Goal: Ask a question

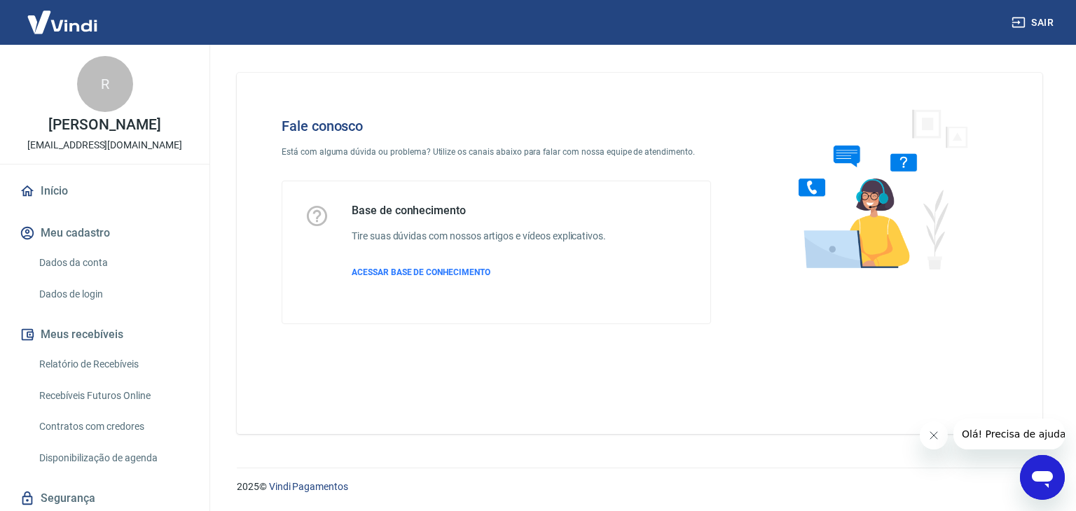
click at [1044, 484] on icon "Abrir janela de mensagens" at bounding box center [1041, 477] width 25 height 25
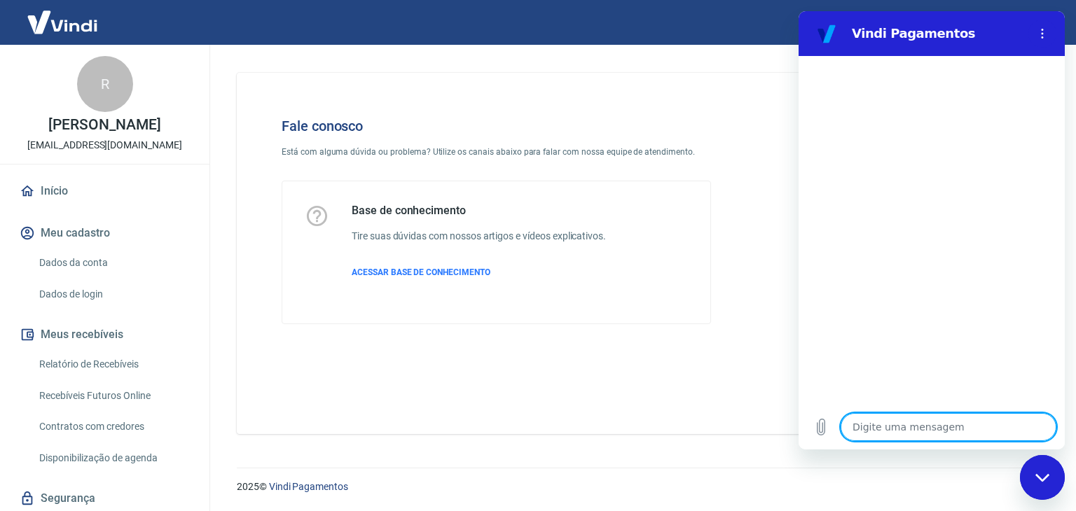
type textarea "b"
type textarea "x"
type textarea "bo"
type textarea "x"
type textarea "bom"
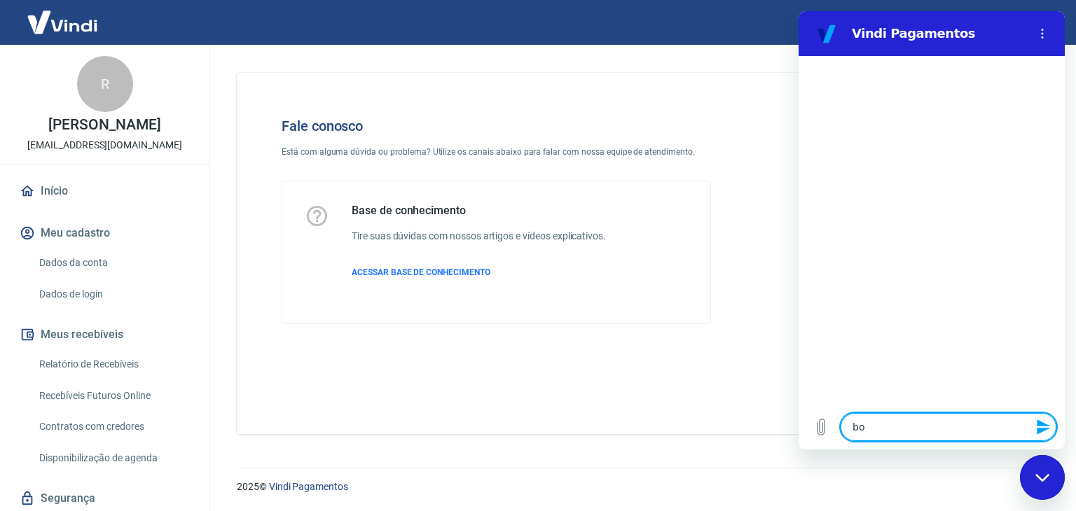
type textarea "x"
type textarea "bom"
type textarea "x"
type textarea "bom d"
type textarea "x"
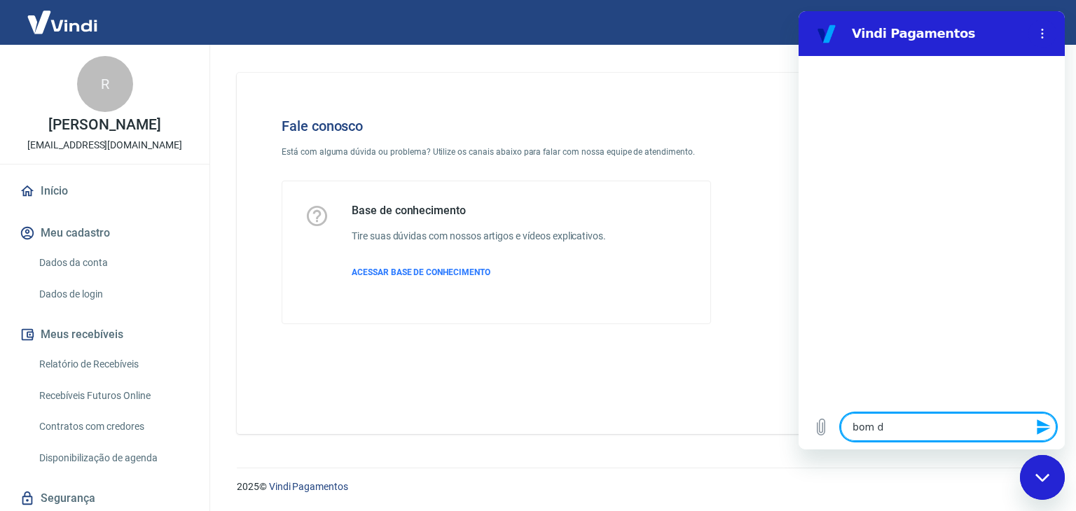
type textarea "bom di"
type textarea "x"
type textarea "bom dia"
type textarea "x"
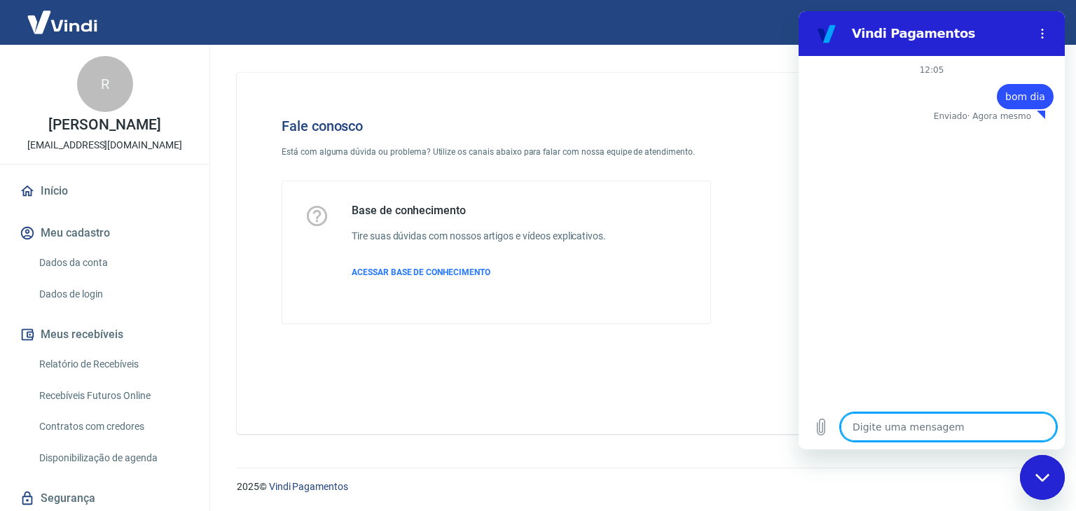
type textarea "p"
type textarea "x"
type textarea "r"
type textarea "x"
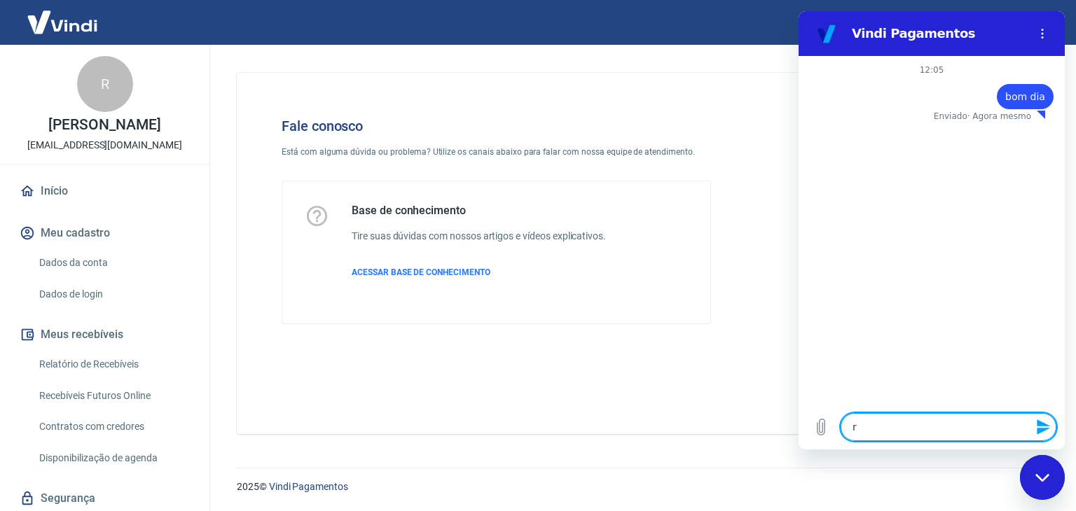
type textarea "re"
type textarea "x"
type textarea "rec"
type textarea "x"
type textarea "rece"
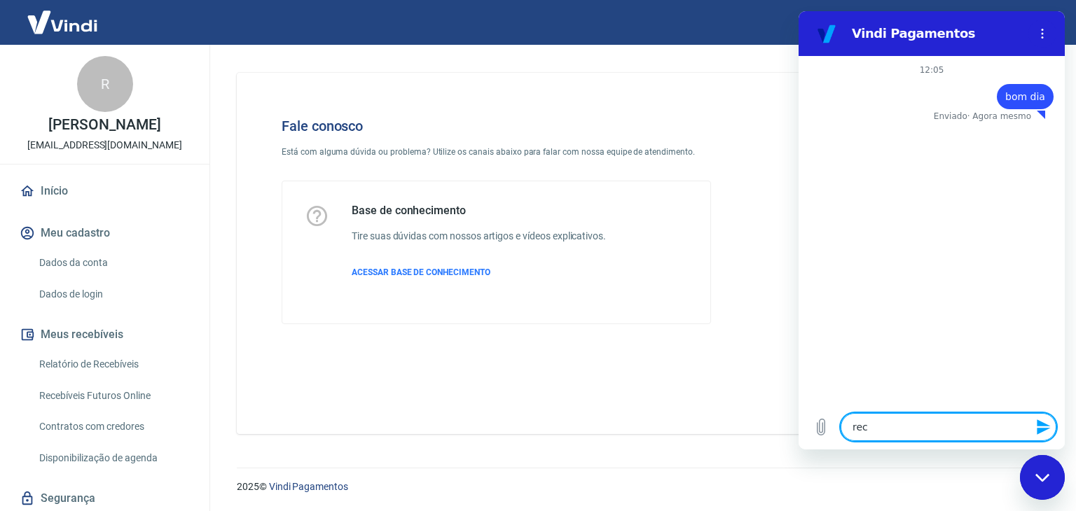
type textarea "x"
type textarea "receb"
type textarea "x"
type textarea "recebi"
type textarea "x"
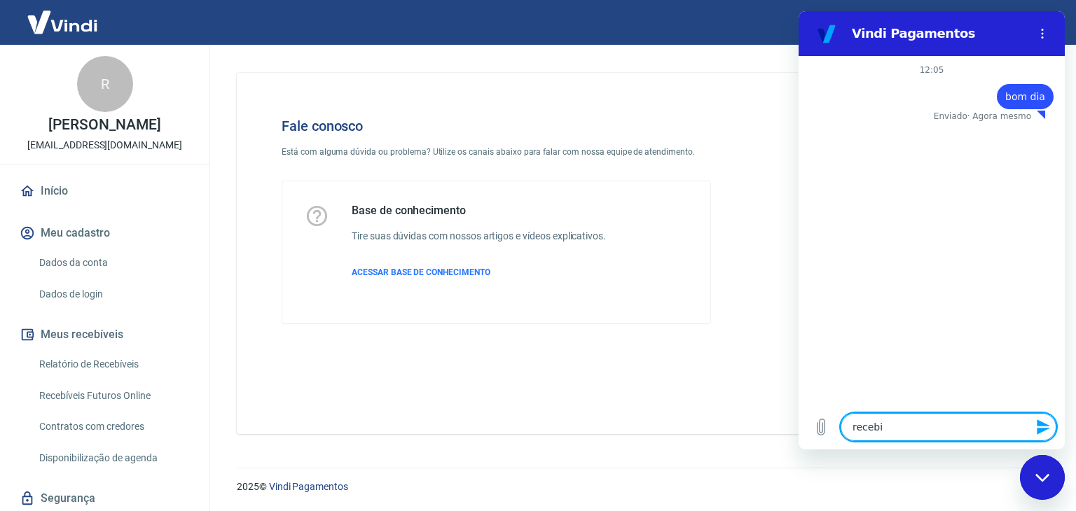
type textarea "recebi"
type textarea "x"
type textarea "recebi u"
type textarea "x"
type textarea "recebi um"
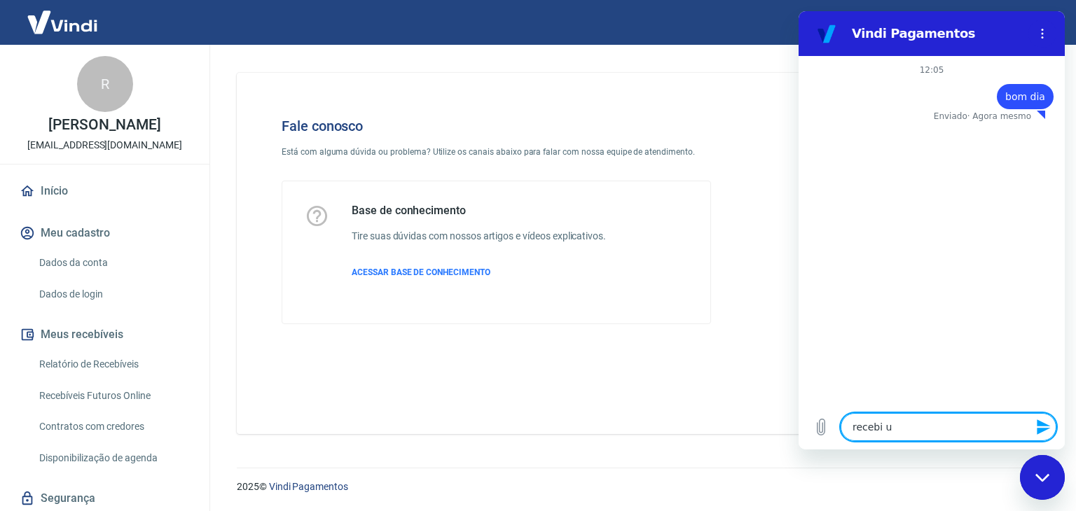
type textarea "x"
type textarea "recebi um"
type textarea "x"
type textarea "recebi um e"
type textarea "x"
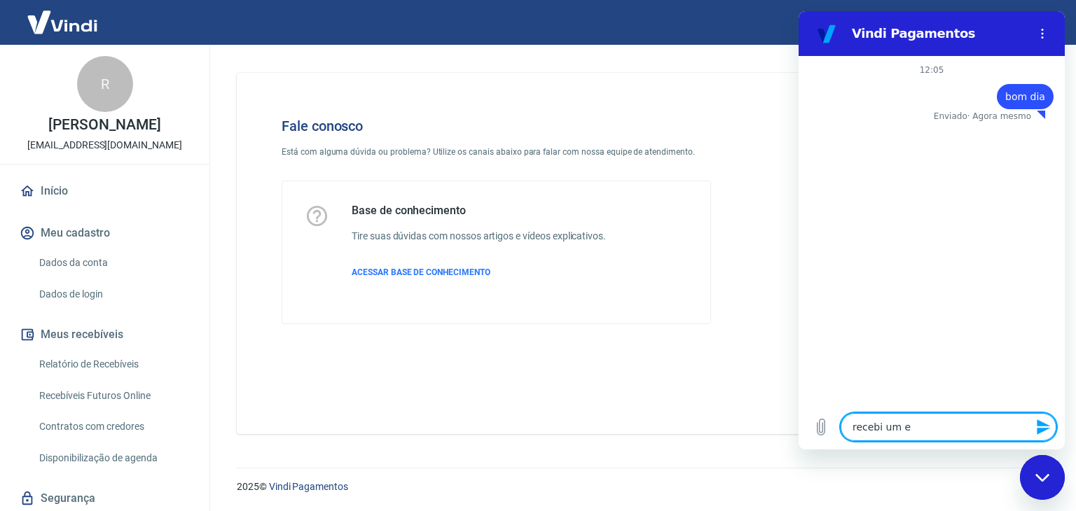
type textarea "recebi um"
type textarea "x"
type textarea "recebi um p"
type textarea "x"
type textarea "recebi um pe"
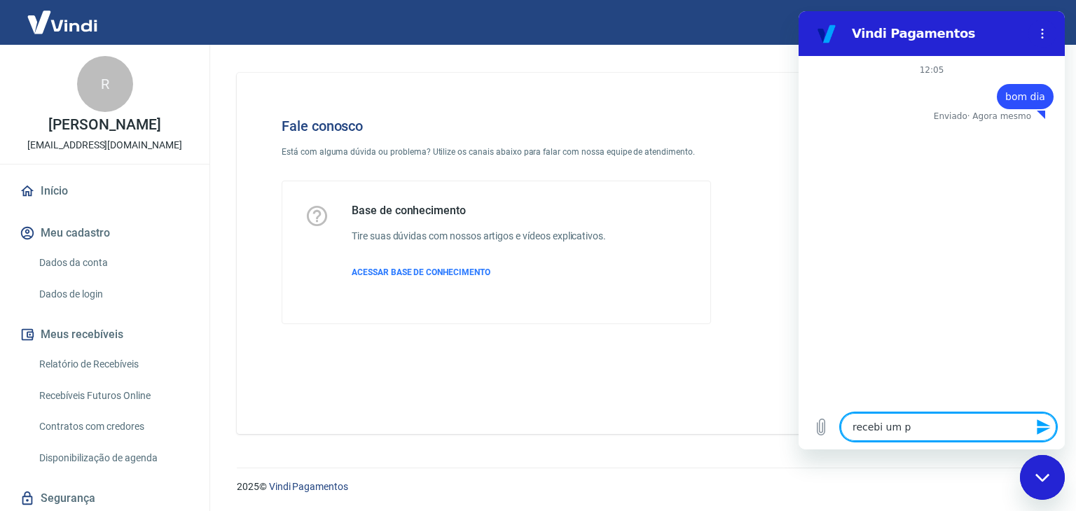
type textarea "x"
type textarea "recebi um ped"
type textarea "x"
type textarea "recebi um pedi"
type textarea "x"
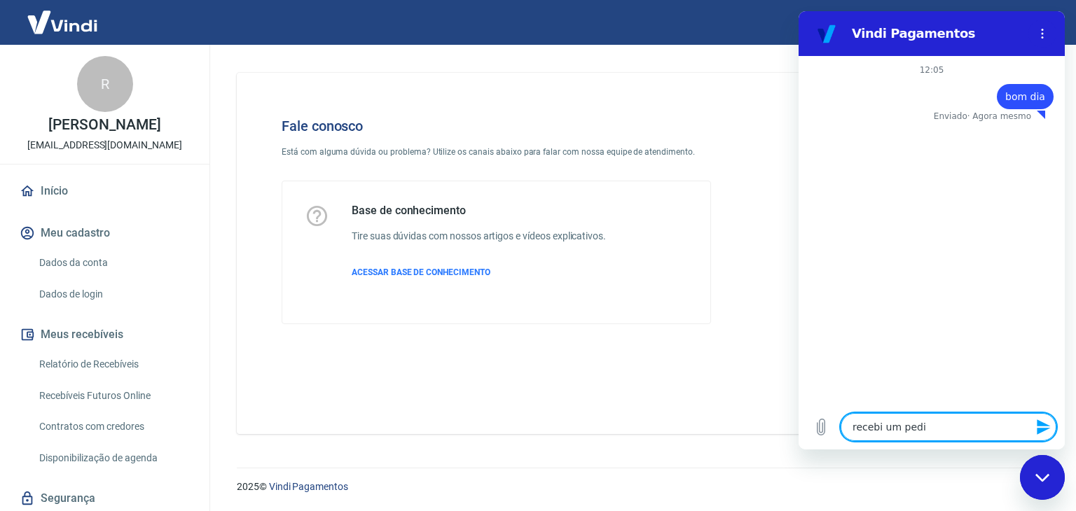
type textarea "recebi um pedid"
type textarea "x"
type textarea "recebi um pedido"
type textarea "x"
type textarea "recebi um pedido"
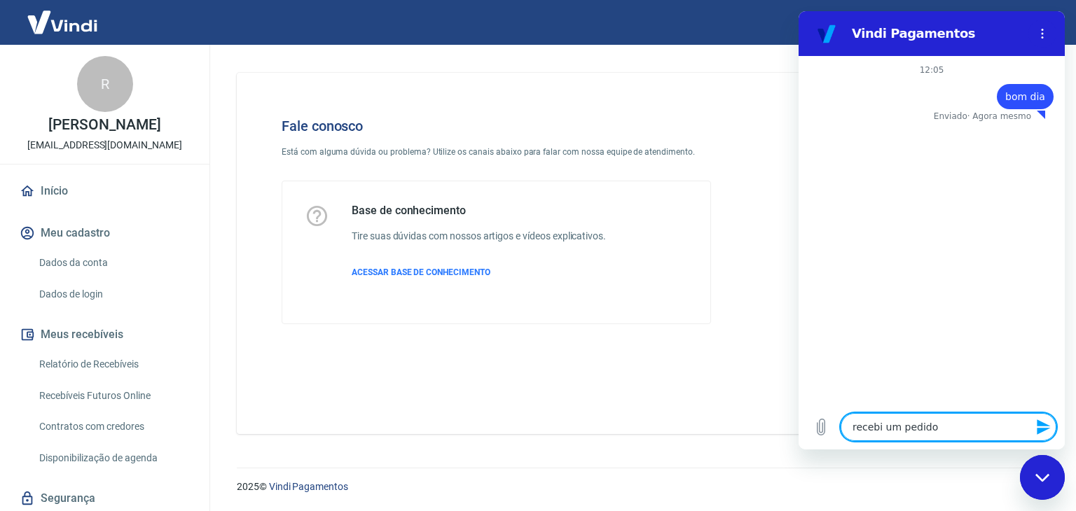
type textarea "x"
type textarea "recebi um pedido p"
type textarea "x"
type textarea "recebi um pedido po"
type textarea "x"
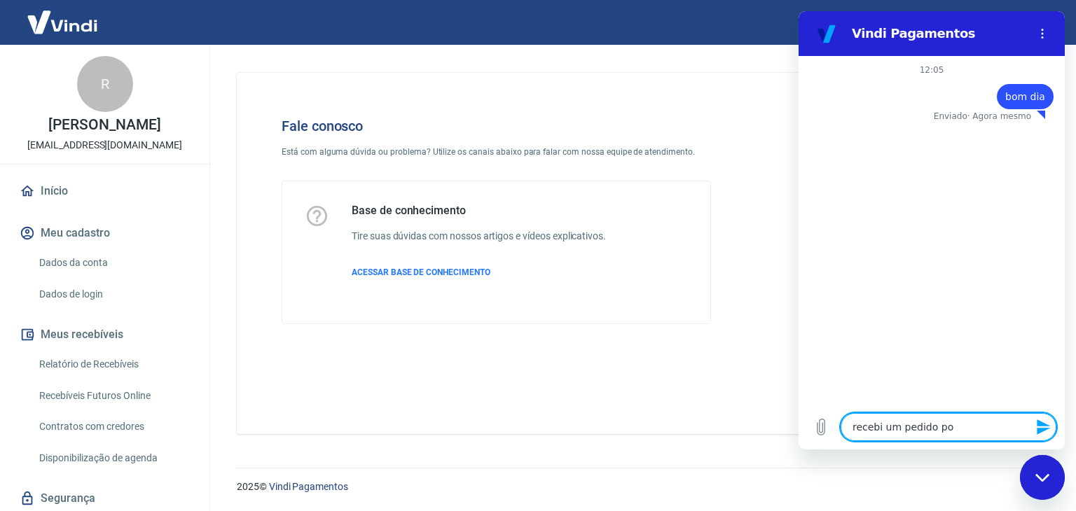
type textarea "recebi um pedido por"
type textarea "x"
type textarea "recebi um pedido por"
type textarea "x"
type textarea "recebi um pedido por p"
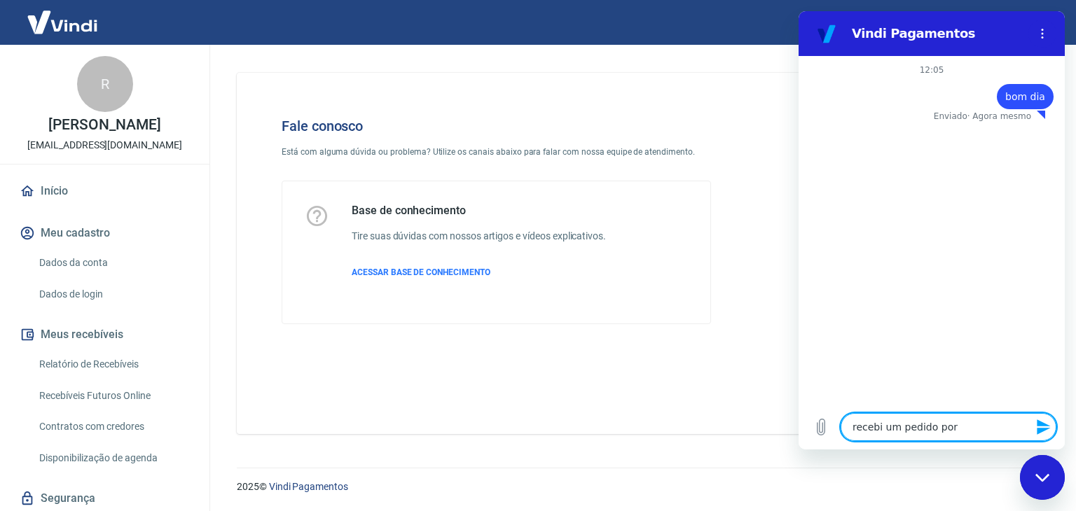
type textarea "x"
type textarea "recebi um pedido por pi"
type textarea "x"
type textarea "recebi um pedido por [PERSON_NAME]"
type textarea "x"
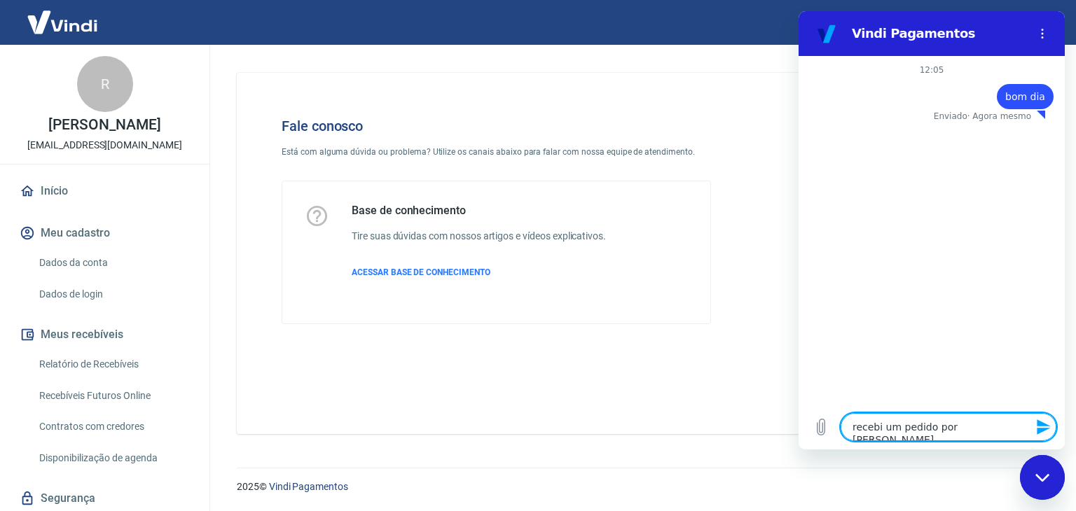
type textarea "recebi um pedido por [PERSON_NAME],"
type textarea "x"
type textarea "recebi um pedido por [PERSON_NAME],"
type textarea "x"
type textarea "recebi um pedido por [PERSON_NAME], p"
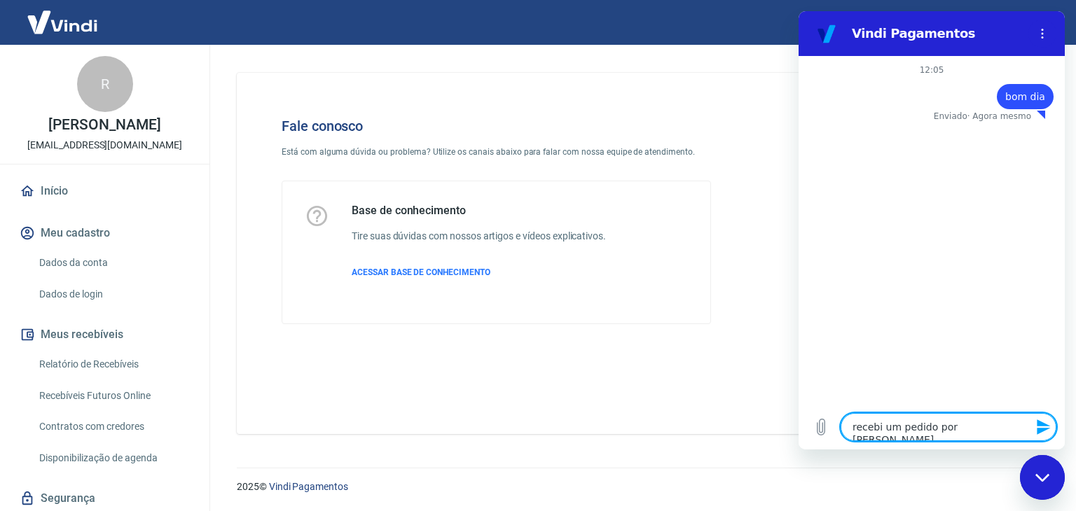
type textarea "x"
type textarea "recebi um pedido por [PERSON_NAME], pe"
type textarea "x"
type textarea "recebi um pedido por [PERSON_NAME], ped"
type textarea "x"
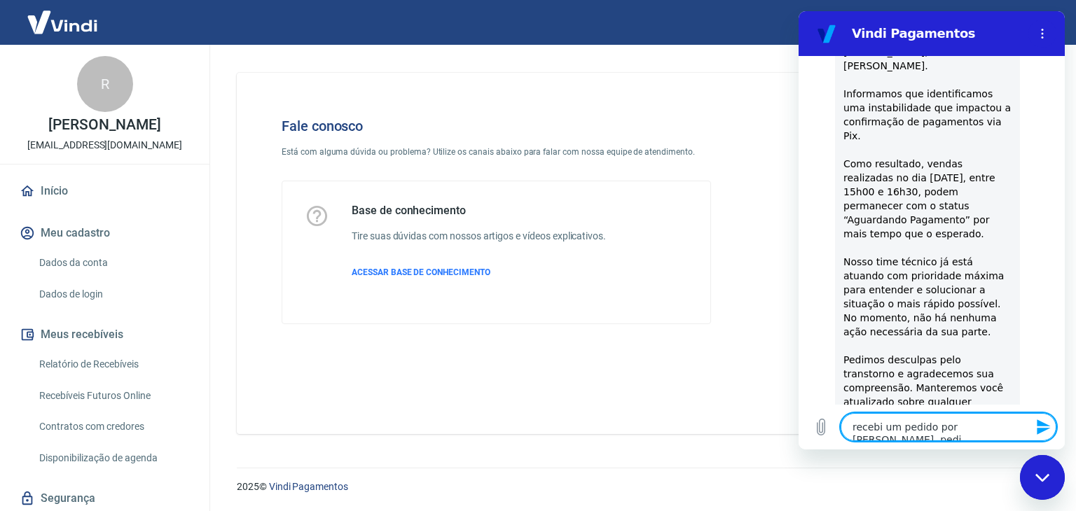
type textarea "recebi um pedido por [PERSON_NAME], pedid"
type textarea "x"
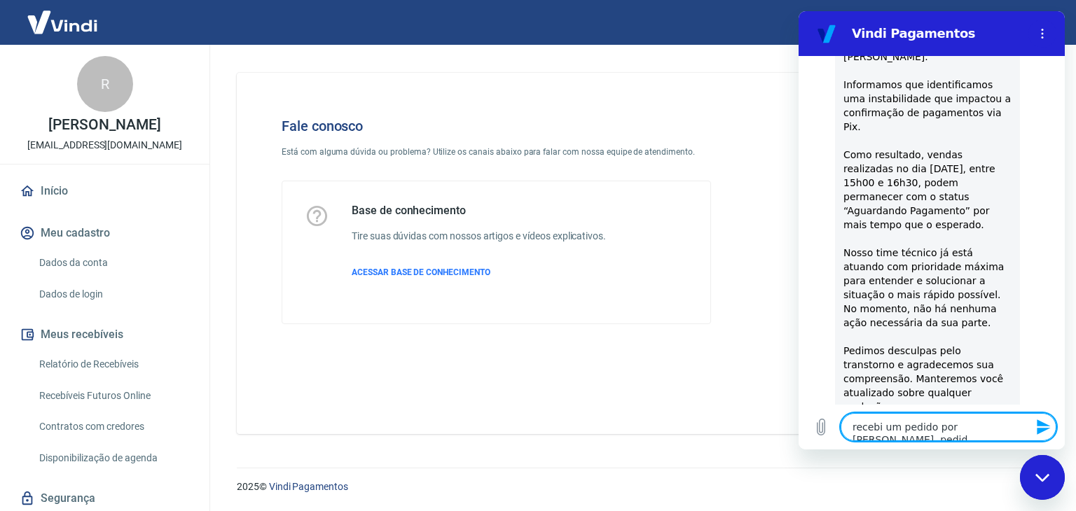
type textarea "recebi um pedido por [PERSON_NAME], pedido"
type textarea "x"
type textarea "recebi um pedido por [PERSON_NAME], pedido"
type textarea "x"
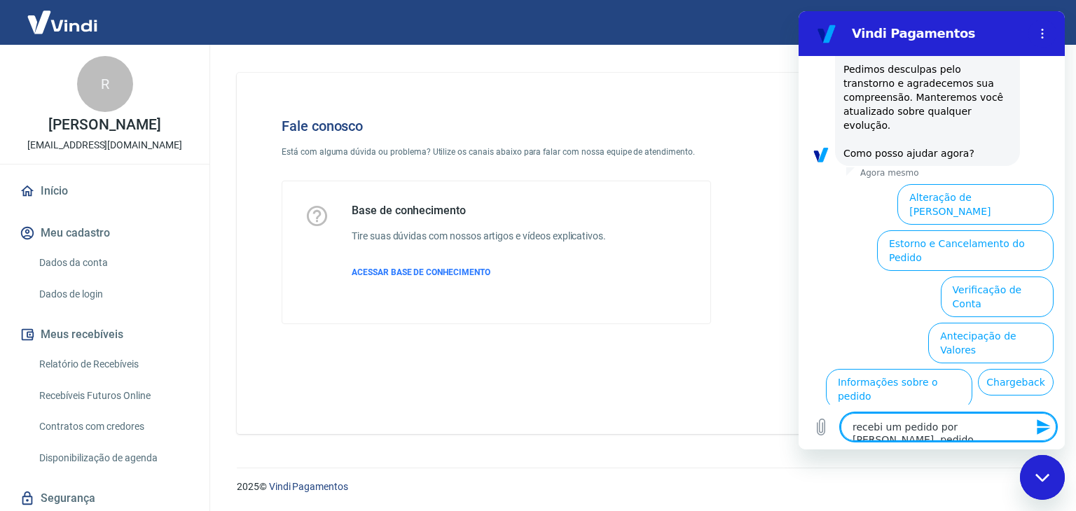
scroll to position [379, 0]
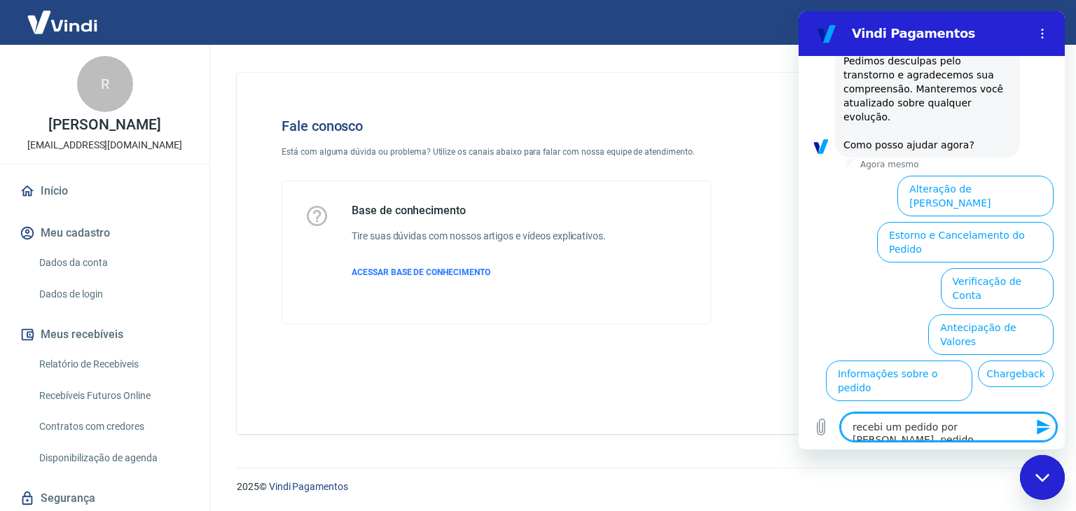
click at [936, 435] on textarea "recebi um pedido por [PERSON_NAME], pedido" at bounding box center [948, 427] width 216 height 28
type textarea "recebi um pedido por [PERSON_NAME], pedido"
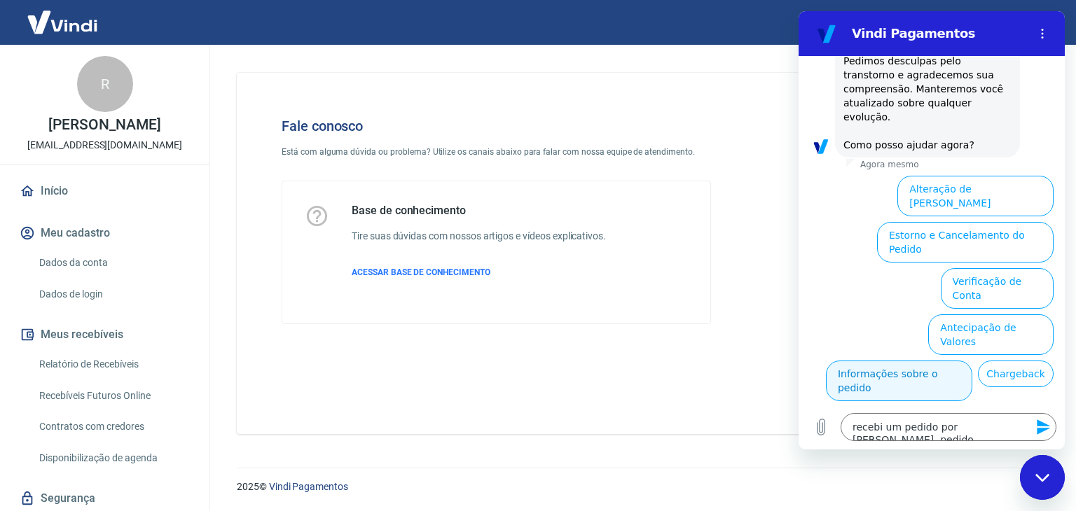
click at [889, 361] on button "Informações sobre o pedido" at bounding box center [899, 381] width 146 height 41
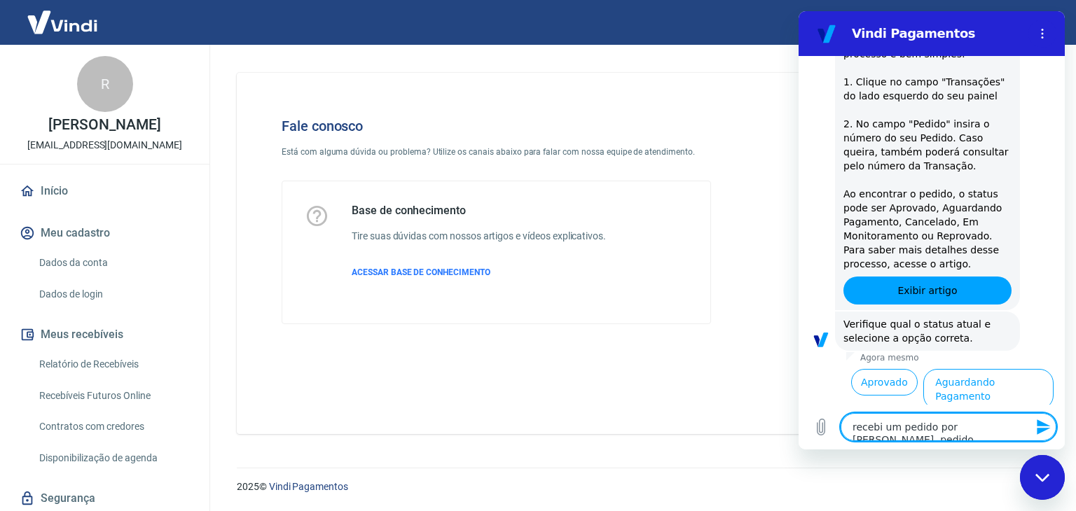
scroll to position [622, 0]
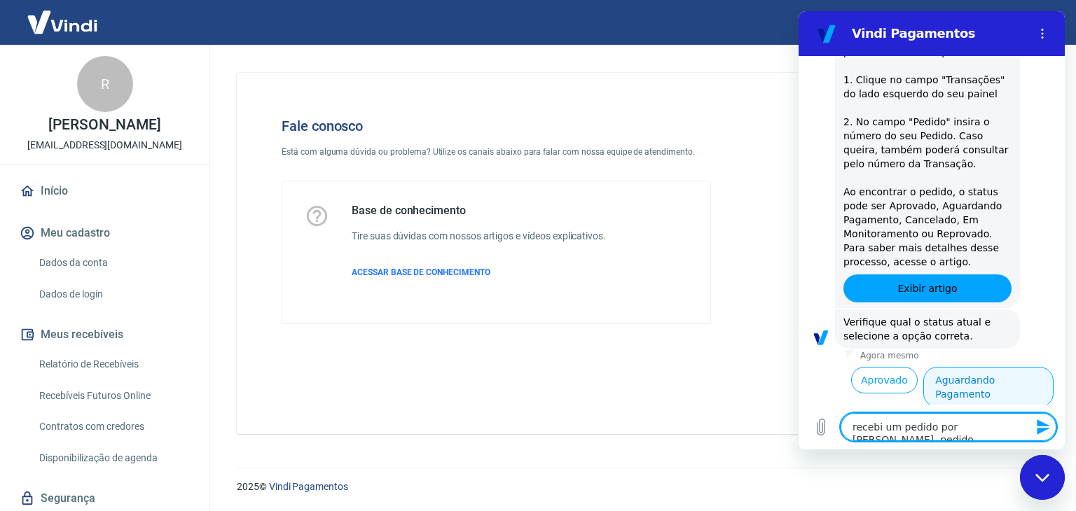
click at [980, 367] on button "Aguardando Pagamento" at bounding box center [988, 387] width 130 height 41
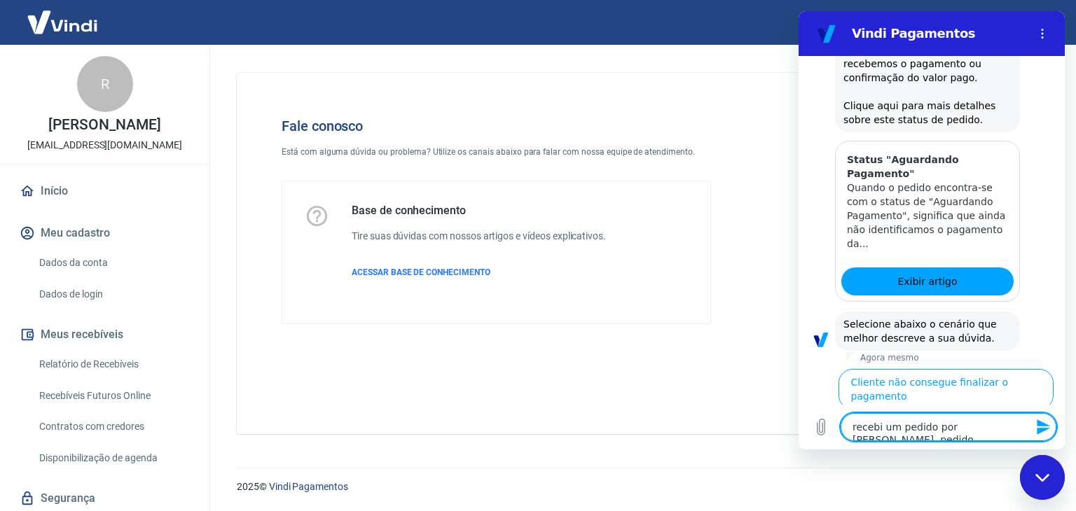
scroll to position [1018, 0]
click at [994, 460] on button "Cliente pagou, mas pedido consta 'Aguardando Pagamento'" at bounding box center [968, 487] width 172 height 55
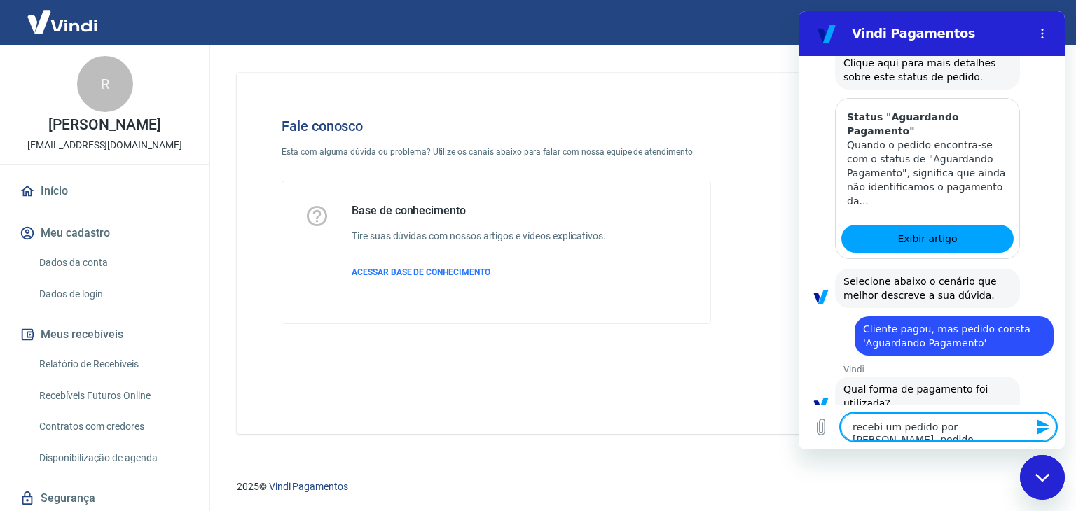
scroll to position [1112, 0]
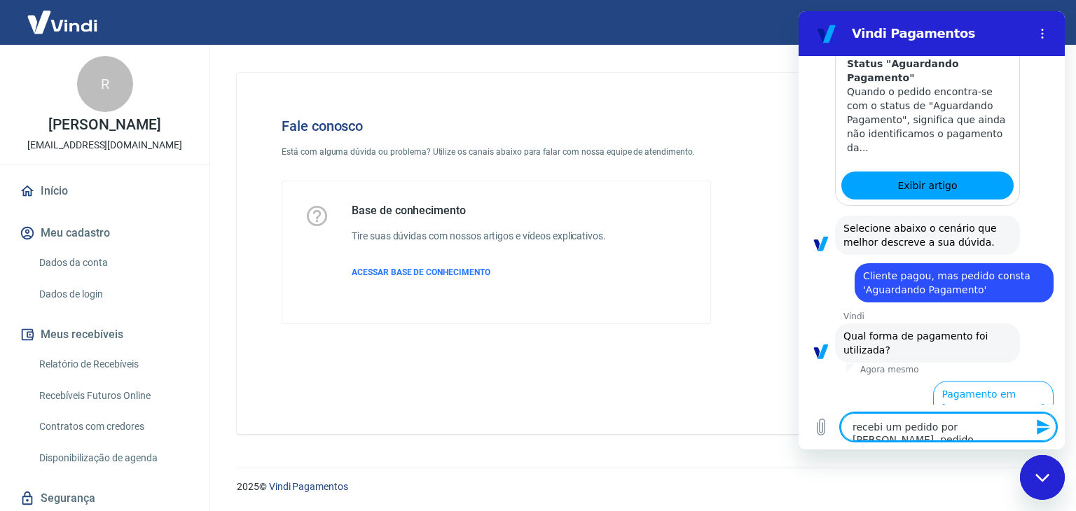
click at [998, 427] on button "Pagamento em Pix" at bounding box center [1000, 447] width 105 height 41
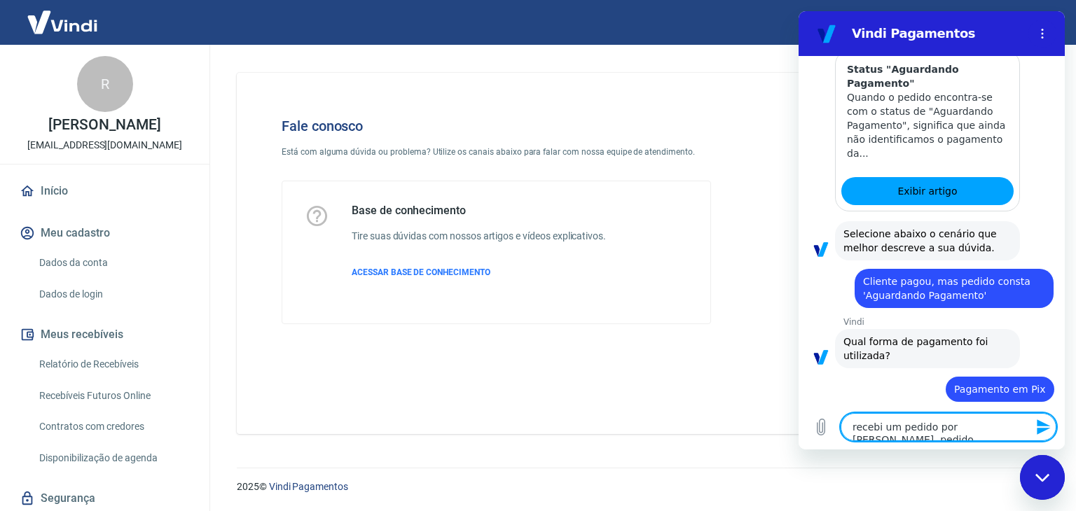
scroll to position [1141, 0]
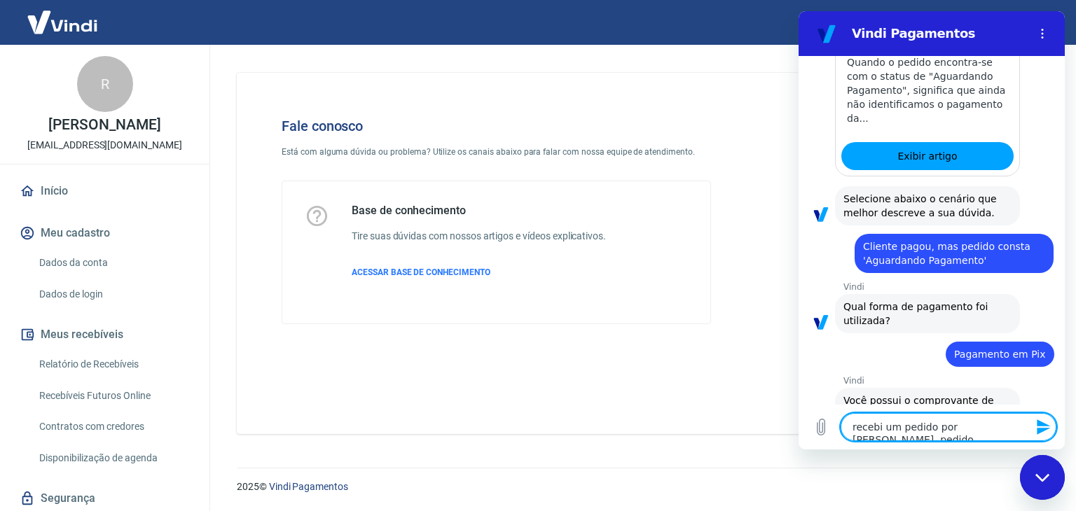
click at [964, 445] on button "Sim" at bounding box center [984, 458] width 41 height 27
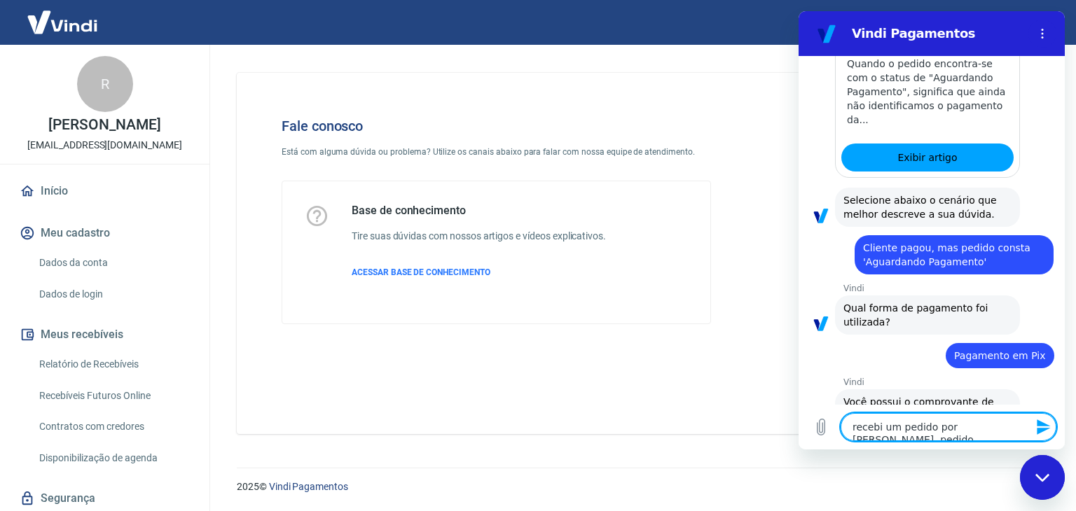
scroll to position [1143, 0]
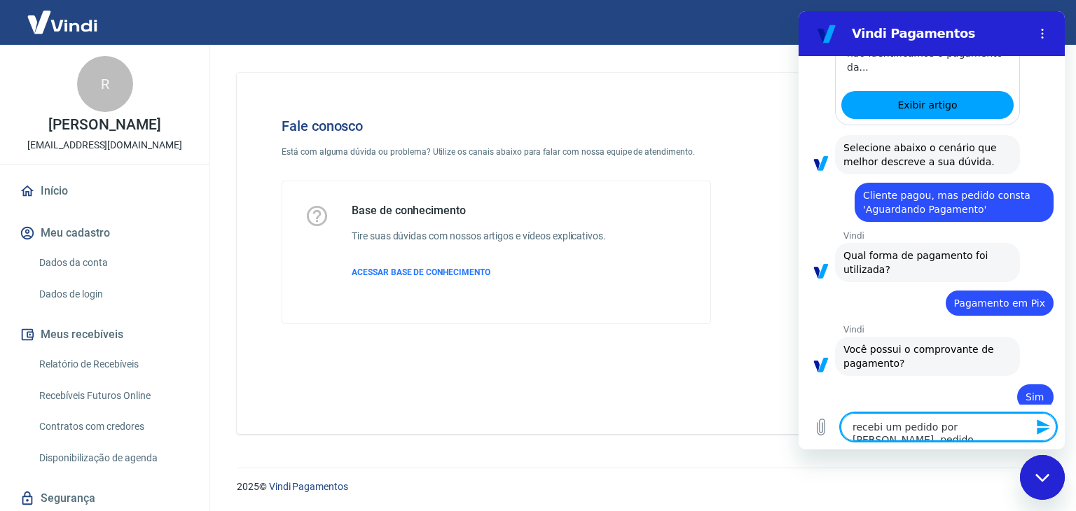
type textarea "x"
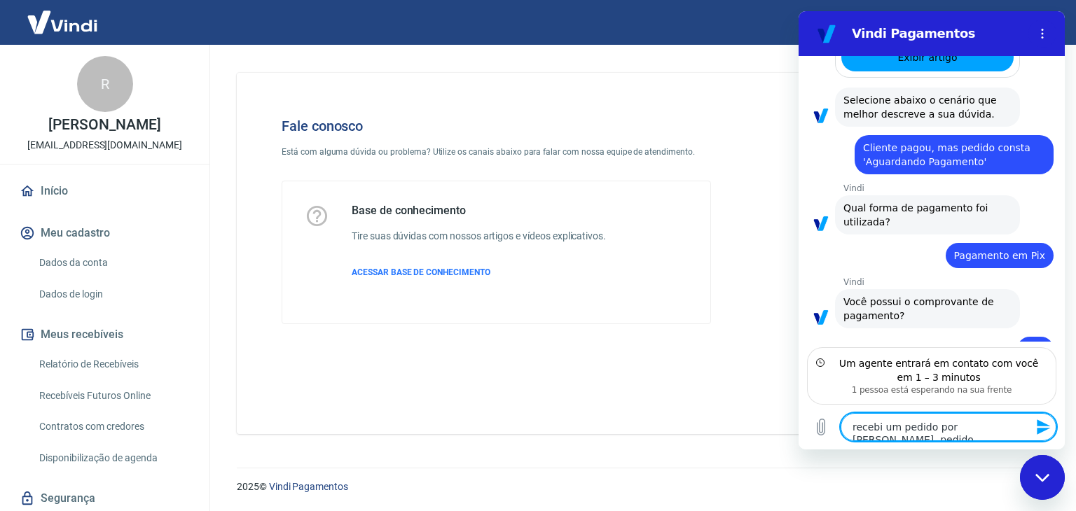
scroll to position [1255, 0]
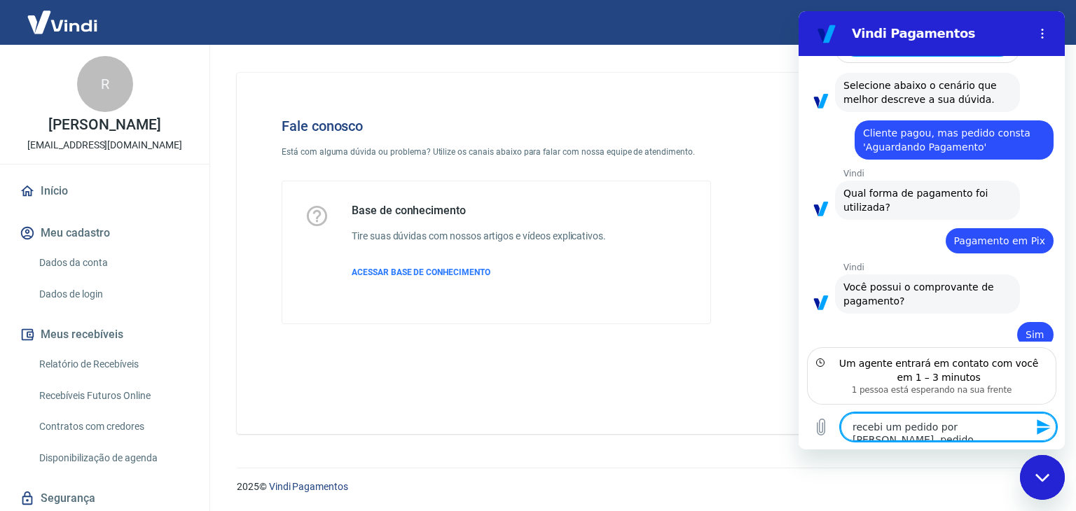
click at [972, 426] on textarea "recebi um pedido por [PERSON_NAME], pedido" at bounding box center [948, 427] width 216 height 28
type textarea "x"
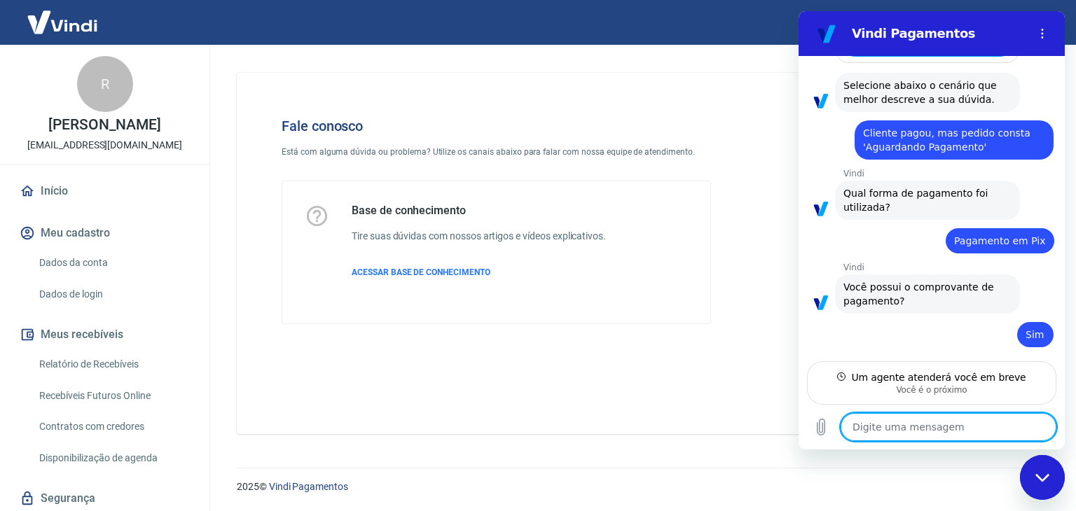
scroll to position [1241, 0]
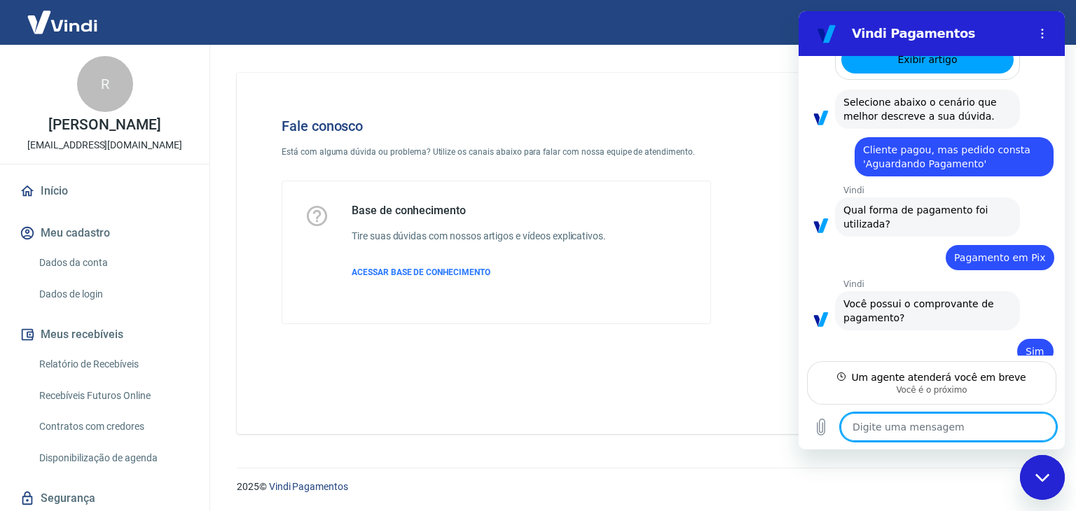
type textarea "x"
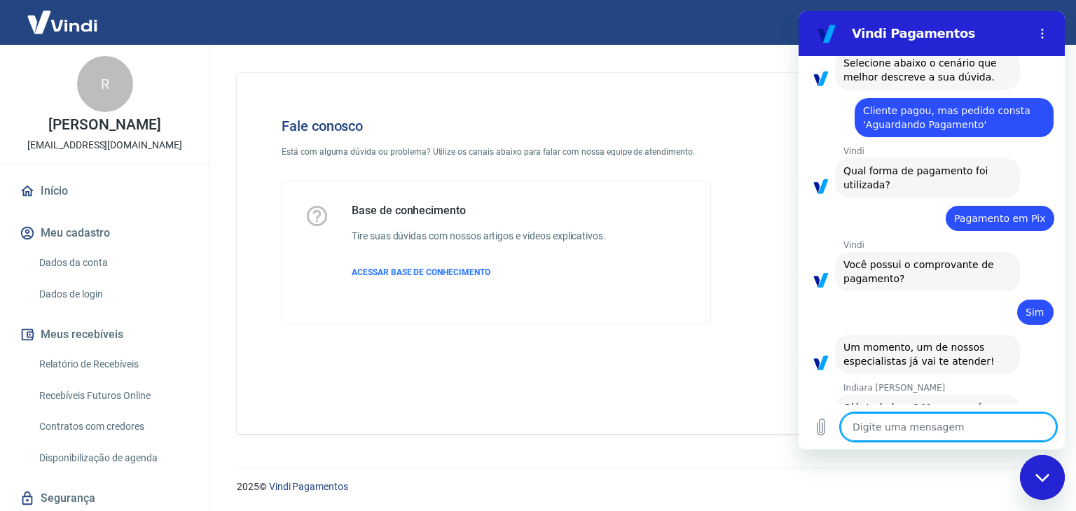
scroll to position [1280, 0]
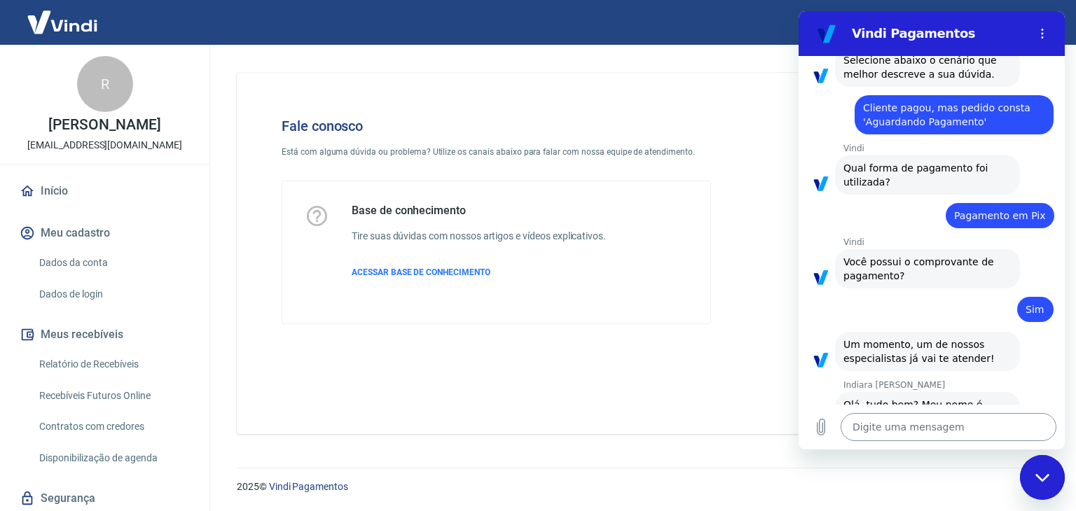
click at [882, 424] on textarea at bounding box center [948, 427] width 216 height 28
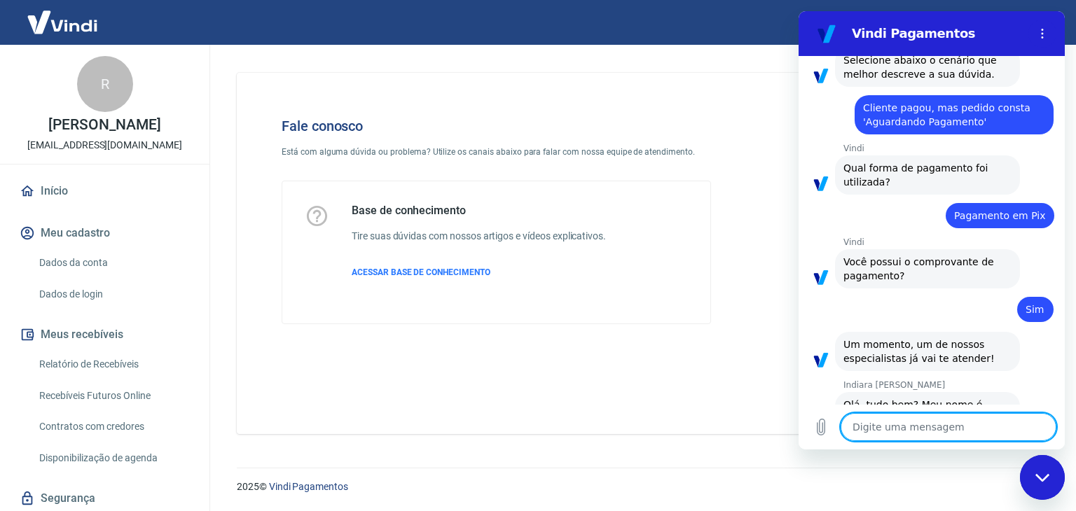
paste textarea "o pedido 18500, transação 223807400, a cliente fala que pagou e enviou o compro…"
type textarea "o pedido 18500, transação 223807400, a cliente fala que pagou e enviou o compro…"
type textarea "x"
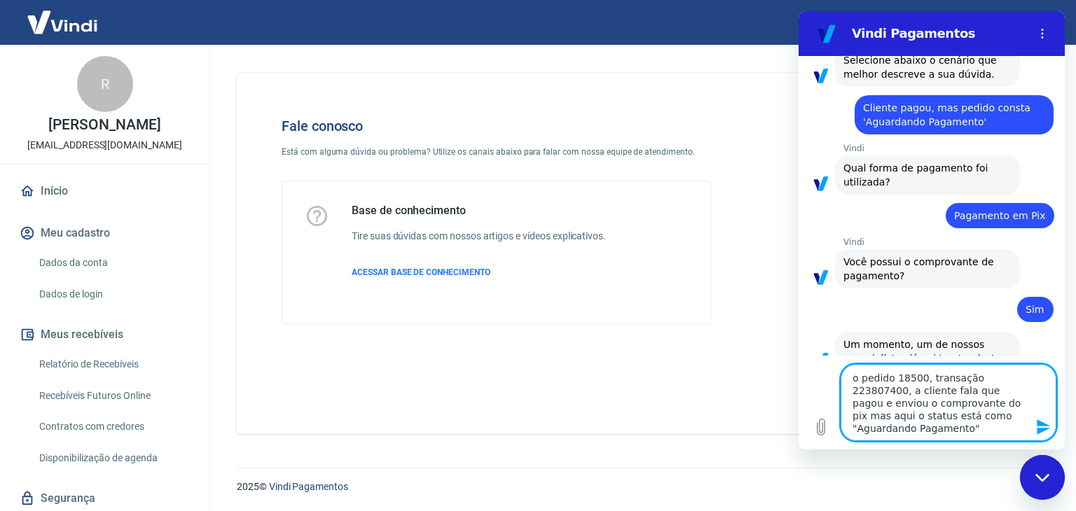
type textarea "x"
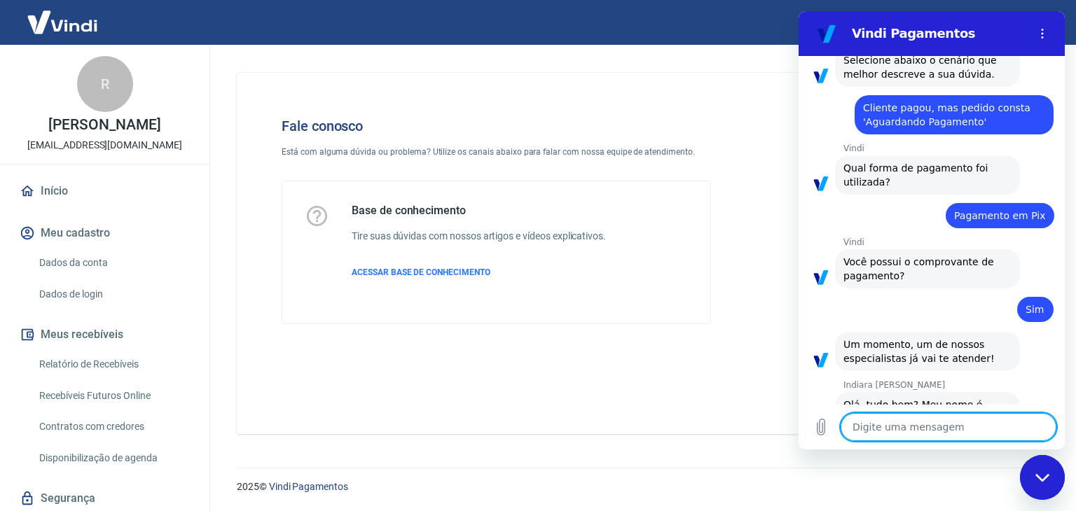
type textarea "R"
type textarea "x"
type textarea "Re"
type textarea "x"
type textarea "Rea"
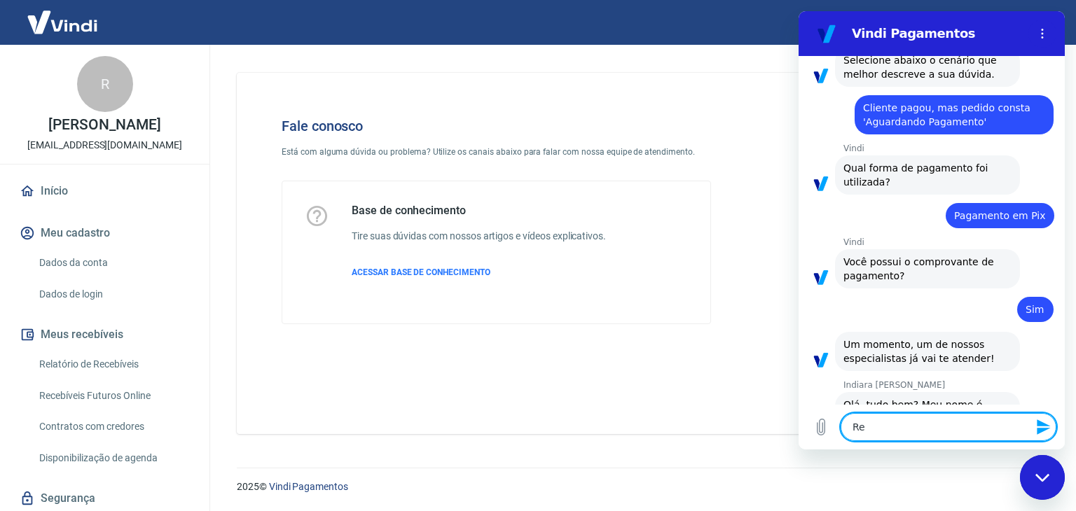
type textarea "x"
type textarea "Re"
type textarea "x"
type textarea "Ren"
type textarea "x"
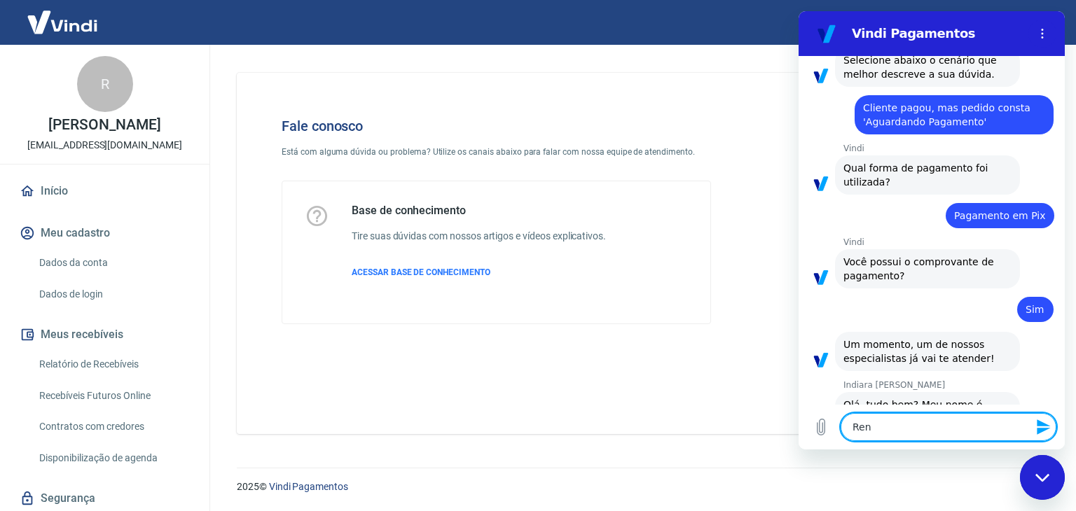
type textarea "Rena"
type textarea "x"
type textarea "Renat"
type textarea "x"
type textarea "[PERSON_NAME]"
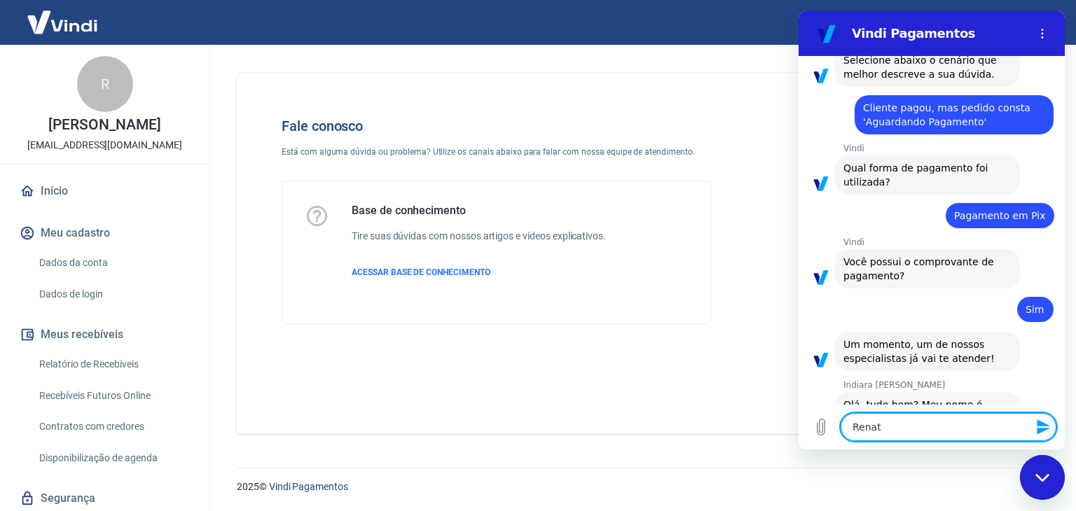
type textarea "x"
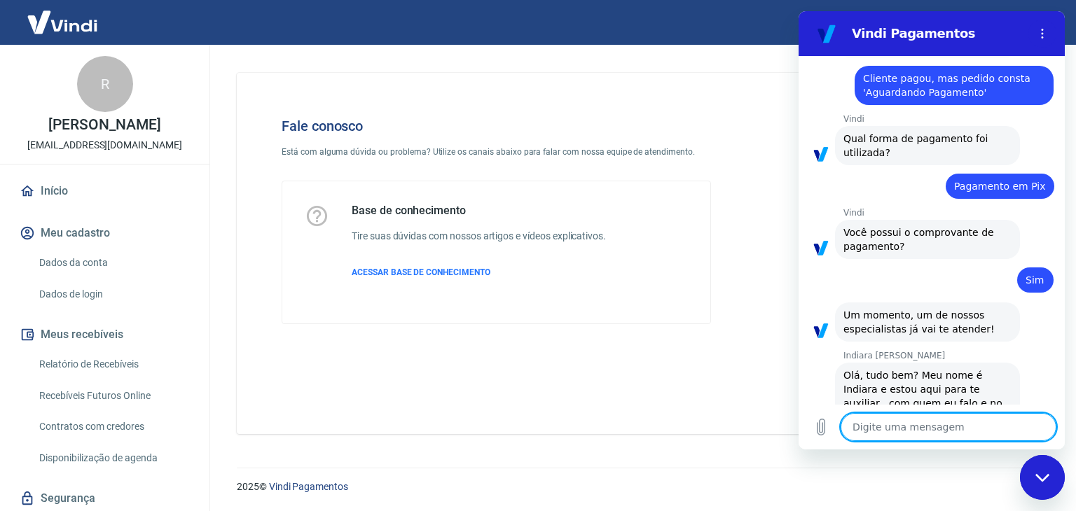
paste textarea "o pedido 18500, transação 223807400, a cliente fala que pagou e enviou o compro…"
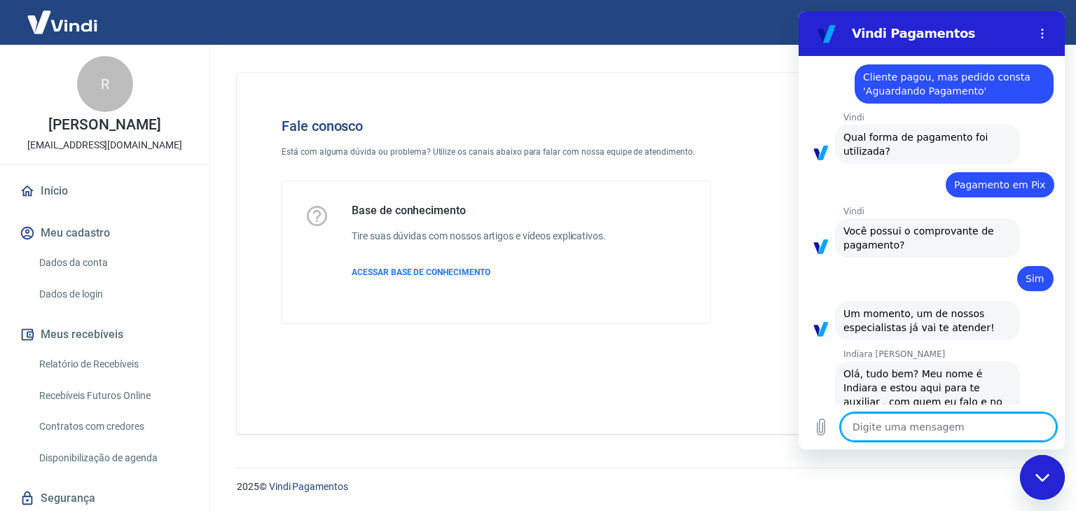
type textarea "o pedido 18500, transação 223807400, a cliente fala que pagou e enviou o compro…"
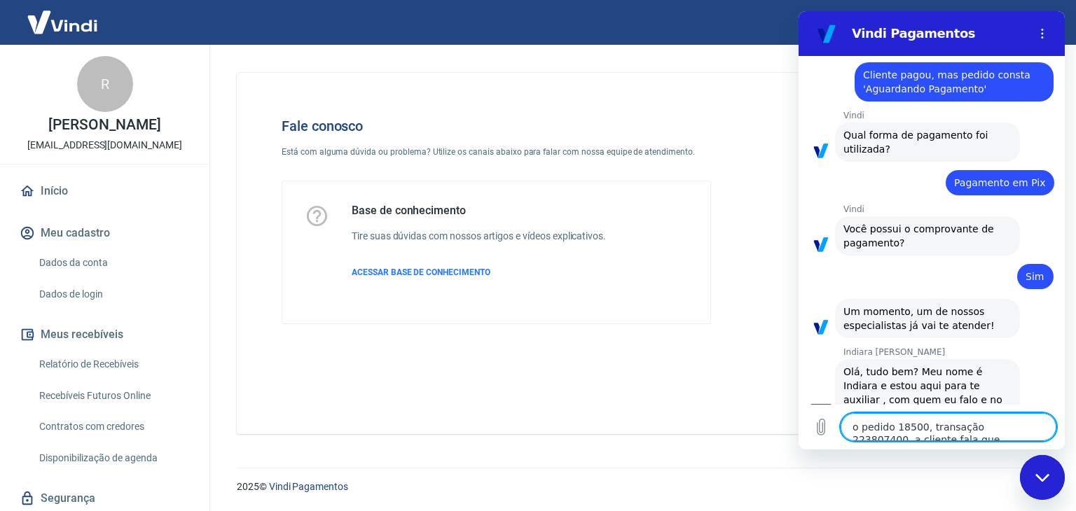
type textarea "x"
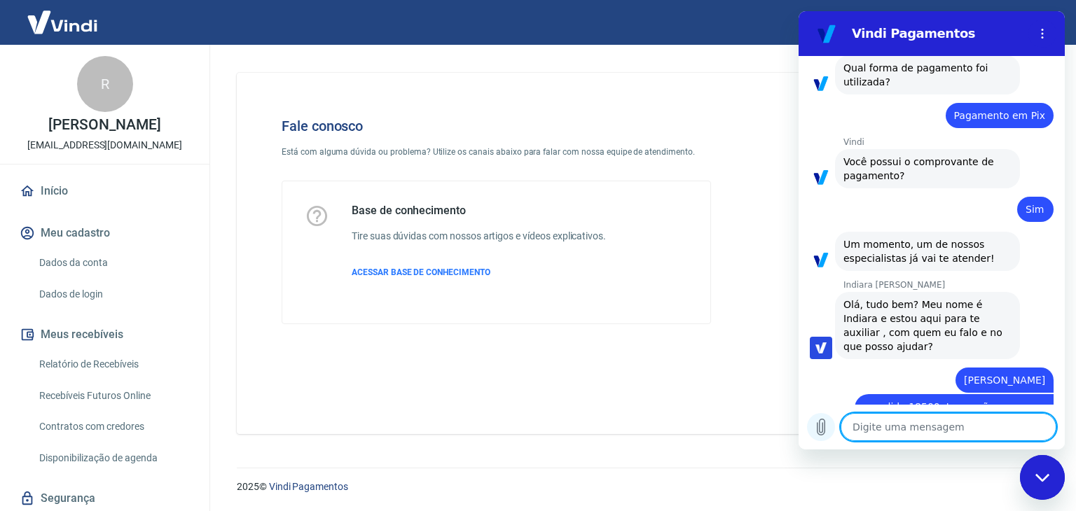
scroll to position [1383, 0]
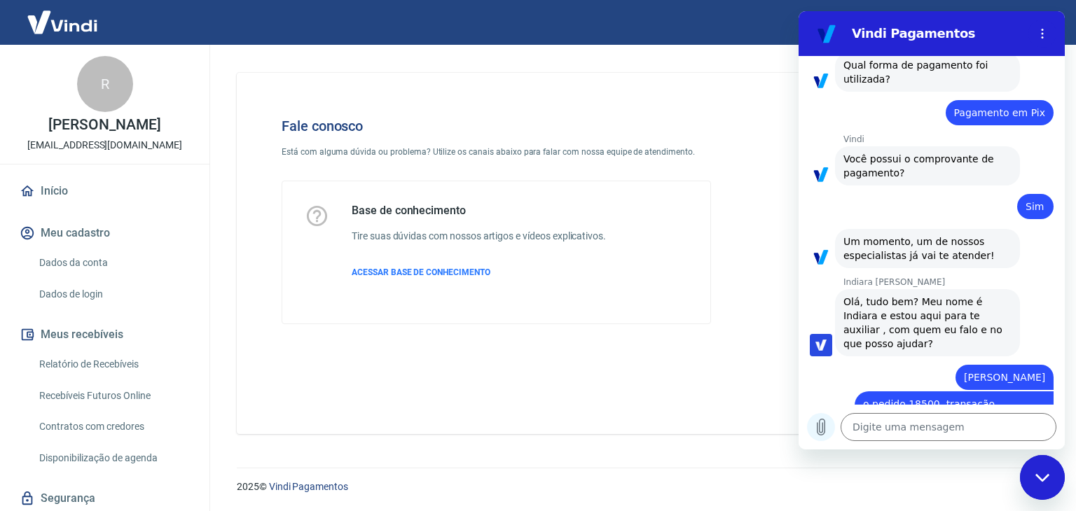
click at [826, 422] on icon "Carregar arquivo" at bounding box center [820, 427] width 17 height 17
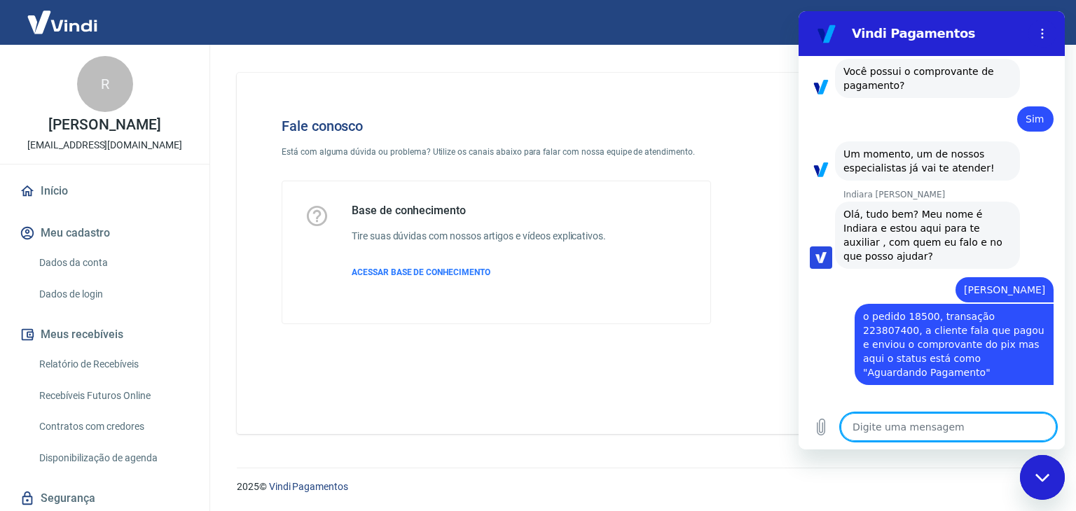
scroll to position [1470, 0]
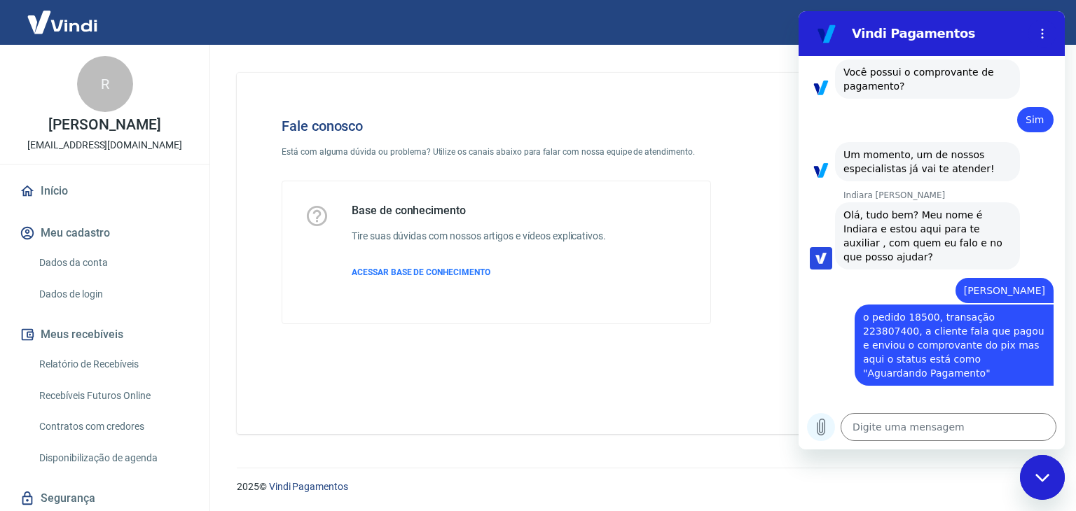
click at [824, 424] on icon "Carregar arquivo" at bounding box center [821, 427] width 8 height 16
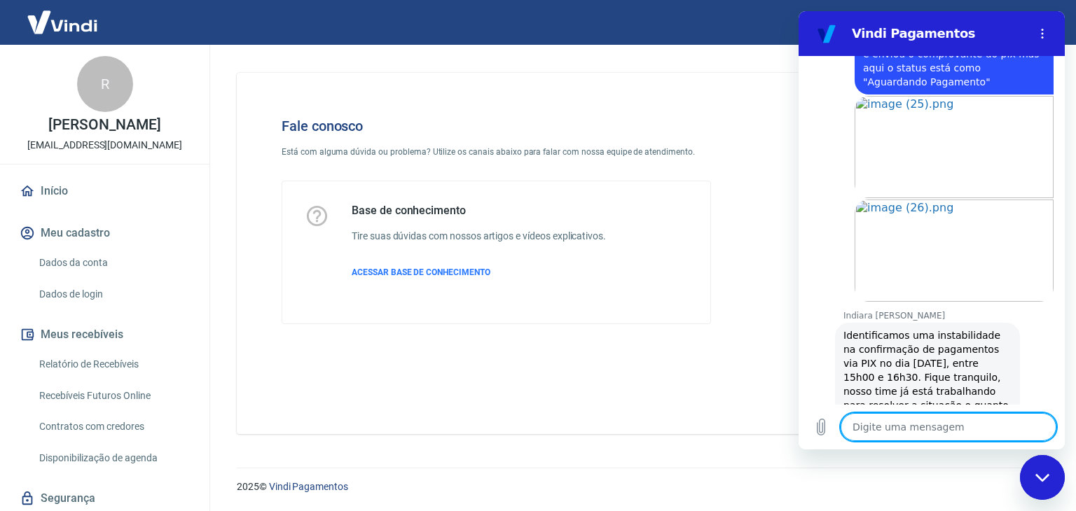
scroll to position [1789, 0]
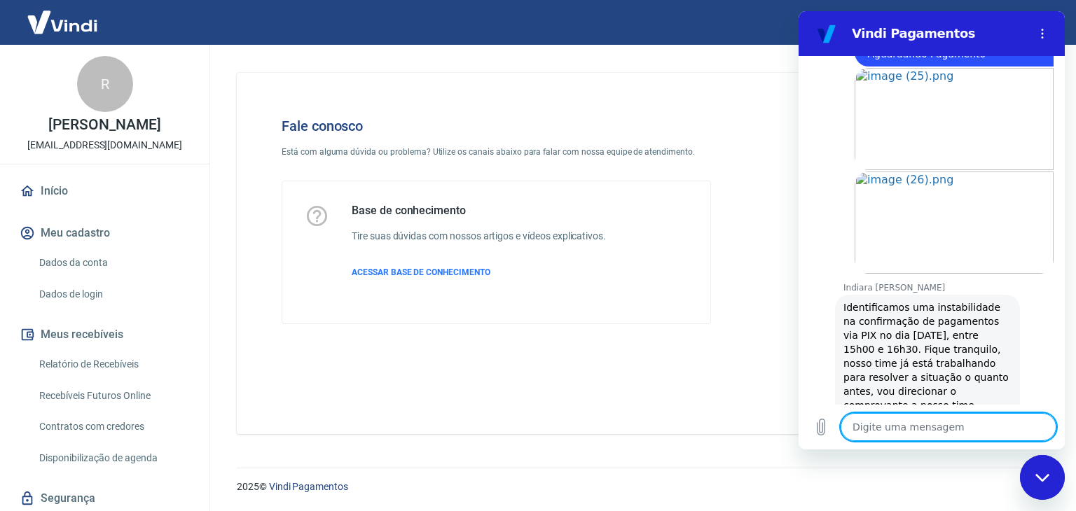
type textarea "x"
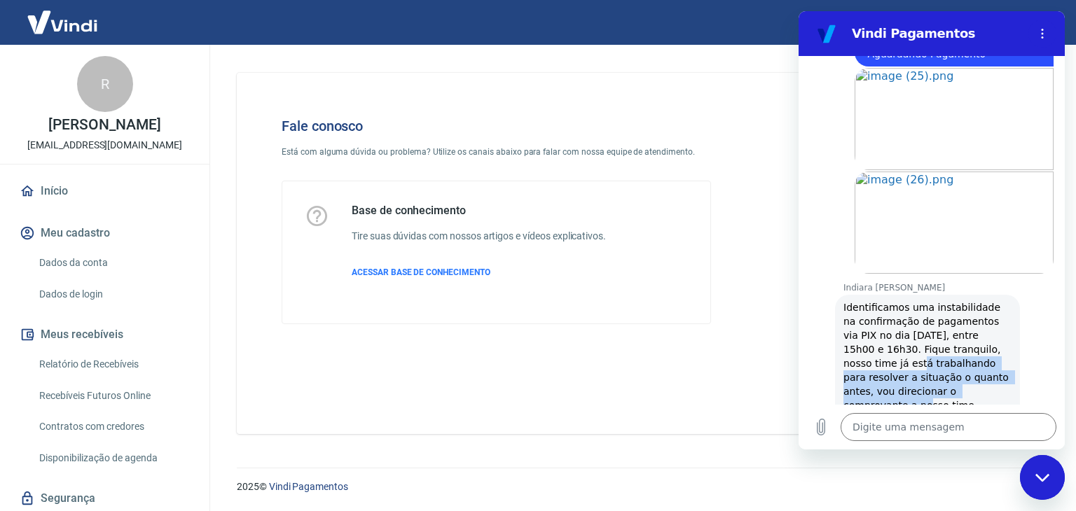
drag, startPoint x: 851, startPoint y: 275, endPoint x: 959, endPoint y: 313, distance: 114.3
click at [959, 313] on span "Identificamos uma instabilidade na confirmação de pagamentos via PIX no dia [DA…" at bounding box center [927, 384] width 168 height 165
click at [908, 328] on span "Identificamos uma instabilidade na confirmação de pagamentos via PIX no dia [DA…" at bounding box center [927, 384] width 168 height 165
drag, startPoint x: 887, startPoint y: 337, endPoint x: 944, endPoint y: 352, distance: 59.5
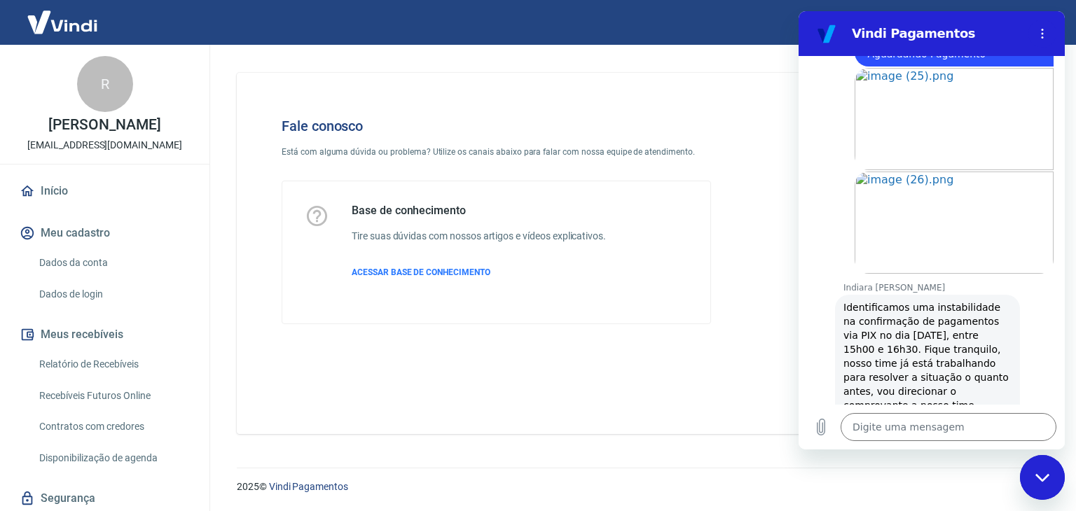
click at [944, 352] on span "Identificamos uma instabilidade na confirmação de pagamentos via PIX no dia [DA…" at bounding box center [927, 384] width 168 height 165
click at [940, 356] on div "Indiara [PERSON_NAME] diz: Identificamos uma instabilidade na confirmação de pa…" at bounding box center [927, 384] width 185 height 179
click at [909, 439] on textarea at bounding box center [948, 427] width 216 height 28
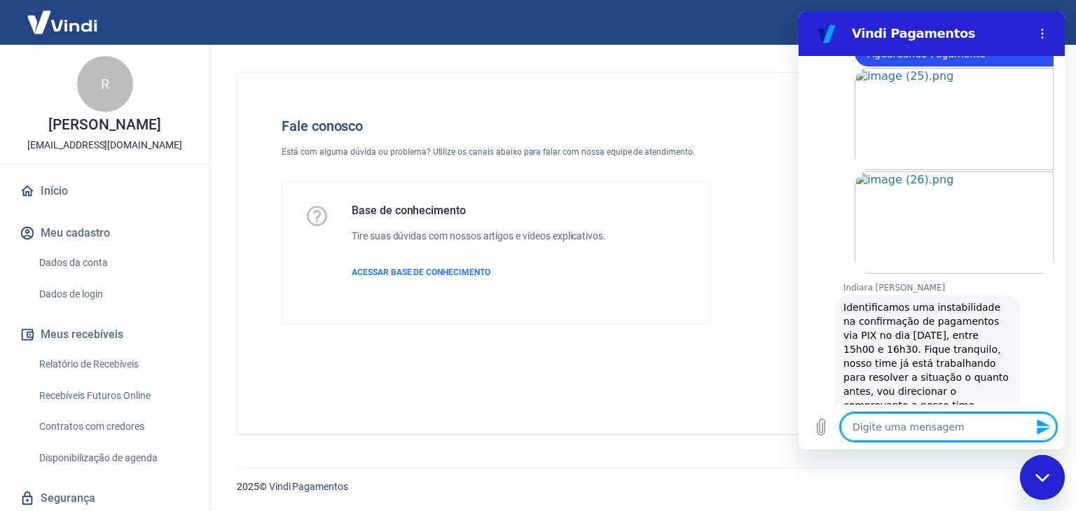
type textarea "e"
type textarea "x"
type textarea "en"
type textarea "x"
type textarea "ent"
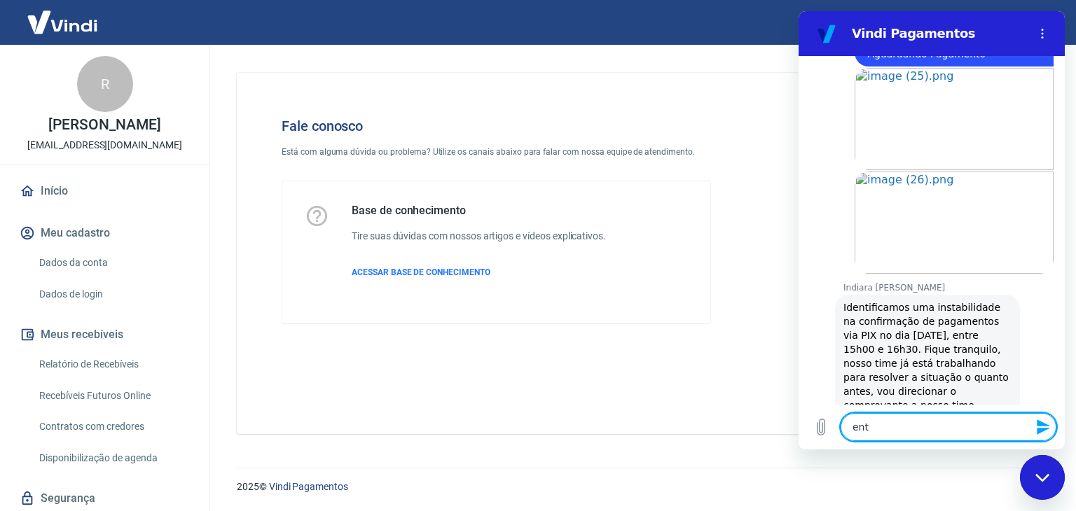
type textarea "x"
type textarea "entã"
type textarea "x"
type textarea "ent"
type textarea "x"
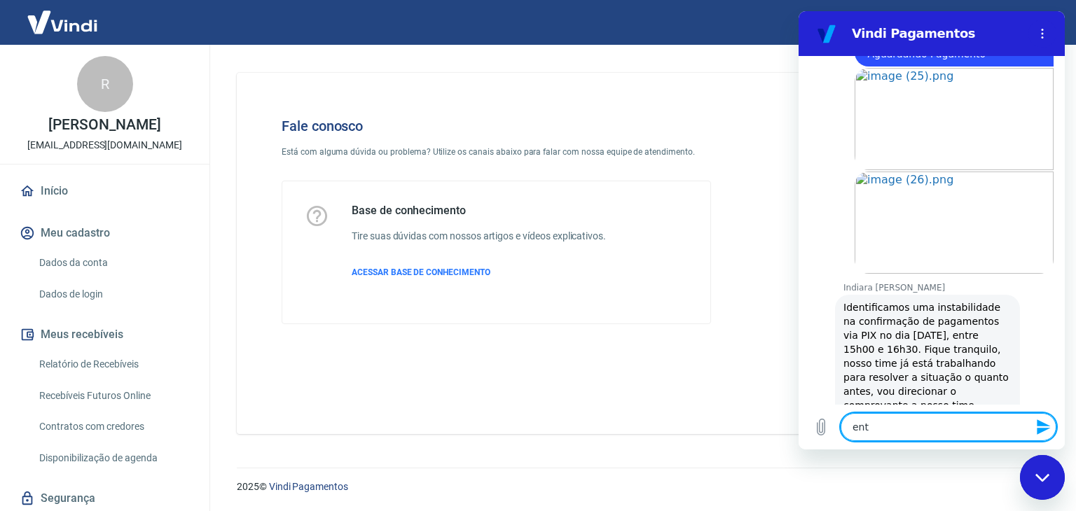
type textarea "en"
type textarea "x"
type textarea "e"
type textarea "x"
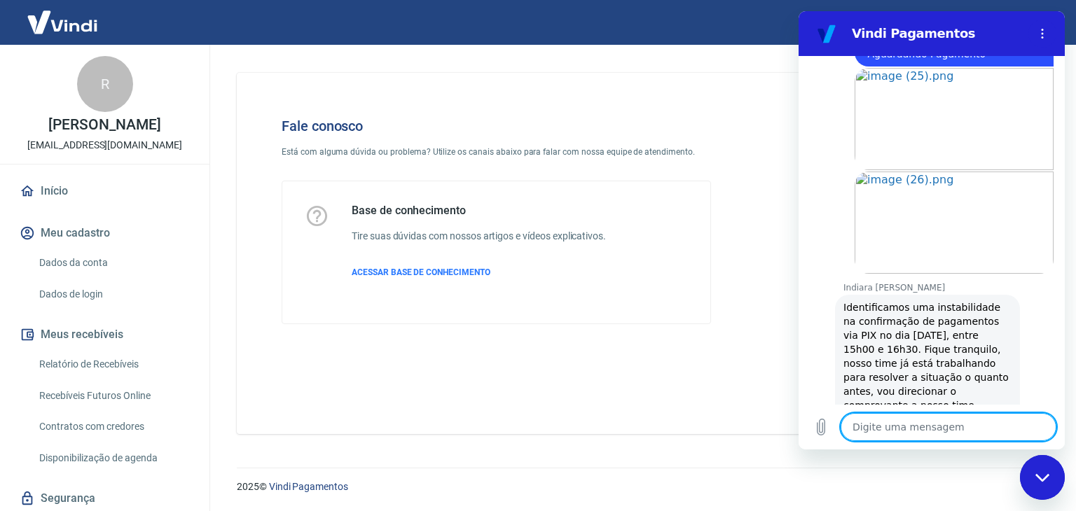
type textarea "m"
type textarea "x"
type textarea "ma"
type textarea "x"
type textarea "mas"
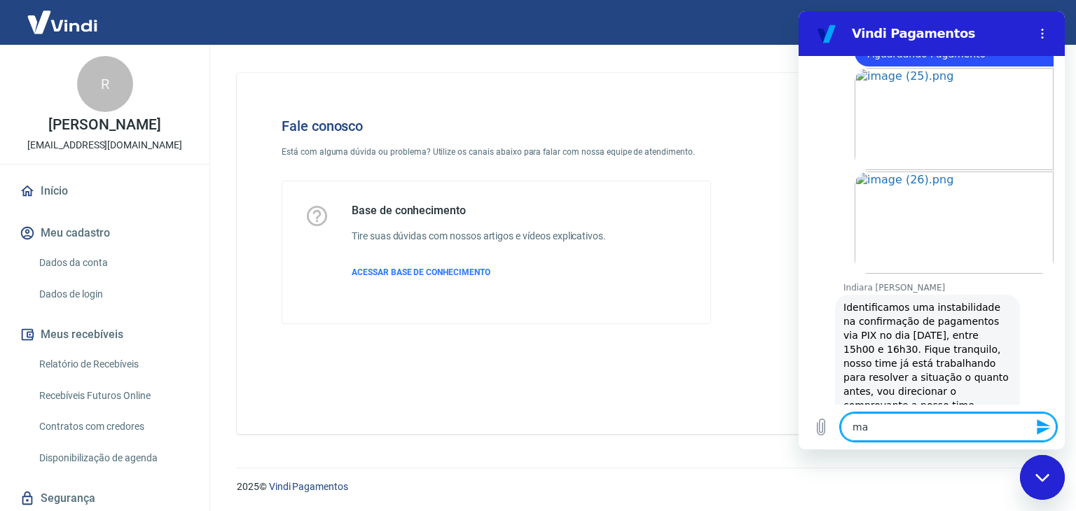
type textarea "x"
type textarea "mas"
type textarea "x"
type textarea "mas e"
type textarea "x"
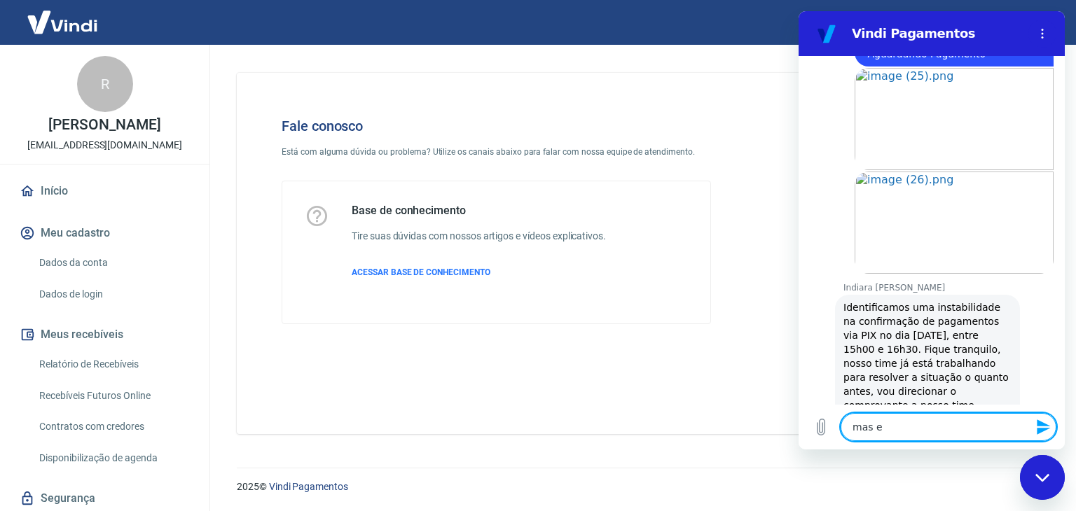
type textarea "mas el"
type textarea "x"
type textarea "mas ele"
type textarea "x"
type textarea "mas ele"
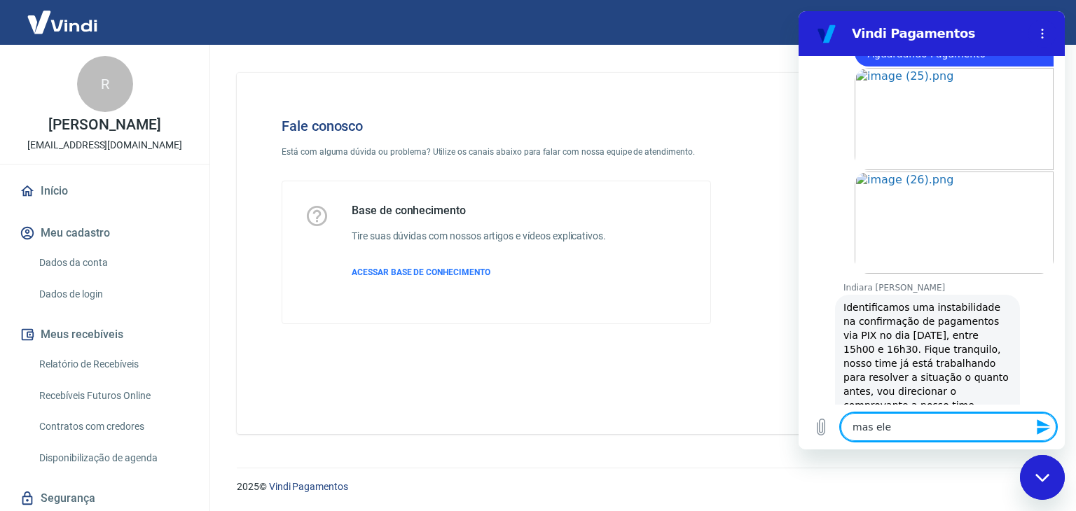
type textarea "x"
type textarea "mas ele f"
type textarea "x"
type textarea "mas ele fo"
type textarea "x"
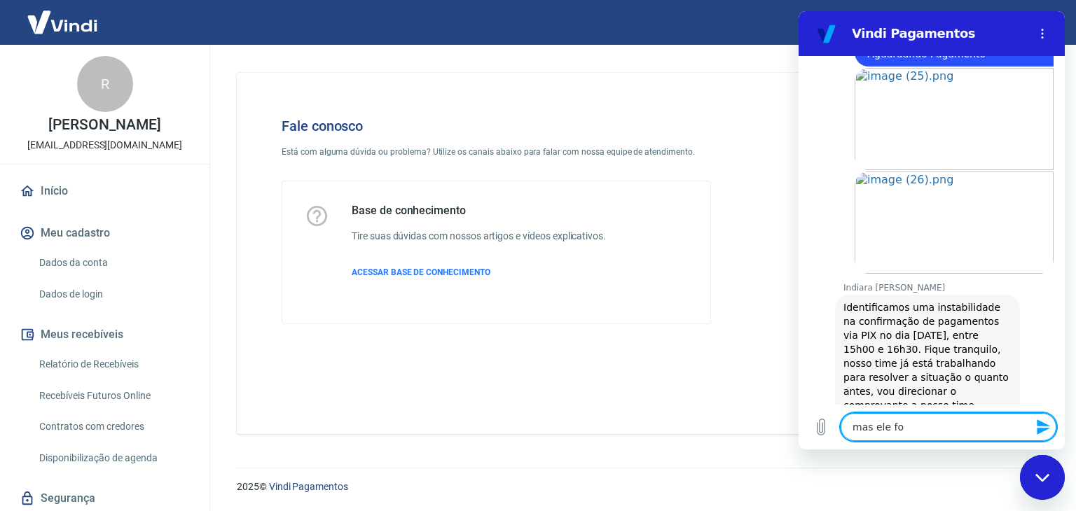
type textarea "mas ele foi"
type textarea "x"
type textarea "mas ele foi"
type textarea "x"
type textarea "mas ele foi o"
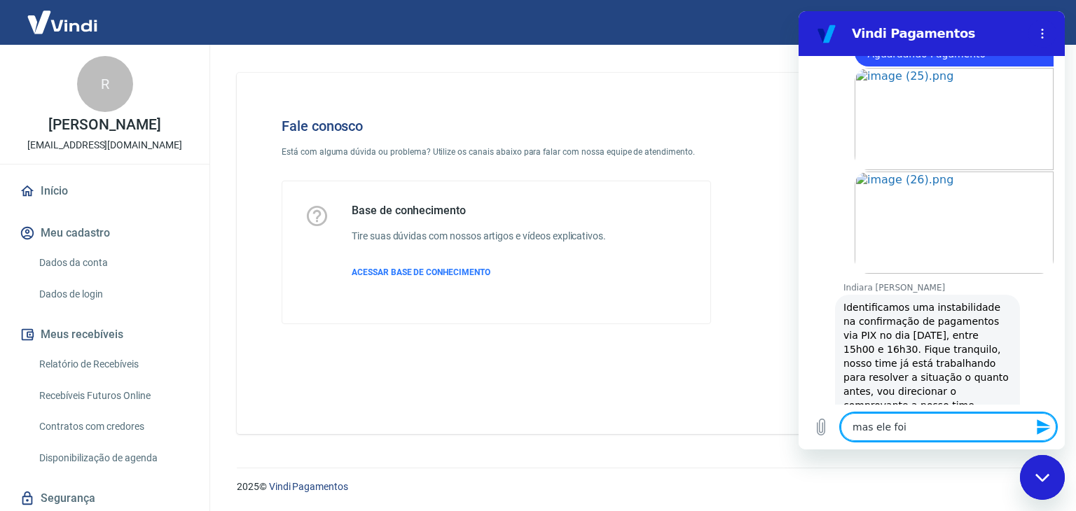
type textarea "x"
type textarea "mas ele foi on"
type textarea "x"
type textarea "mas ele foi o"
type textarea "x"
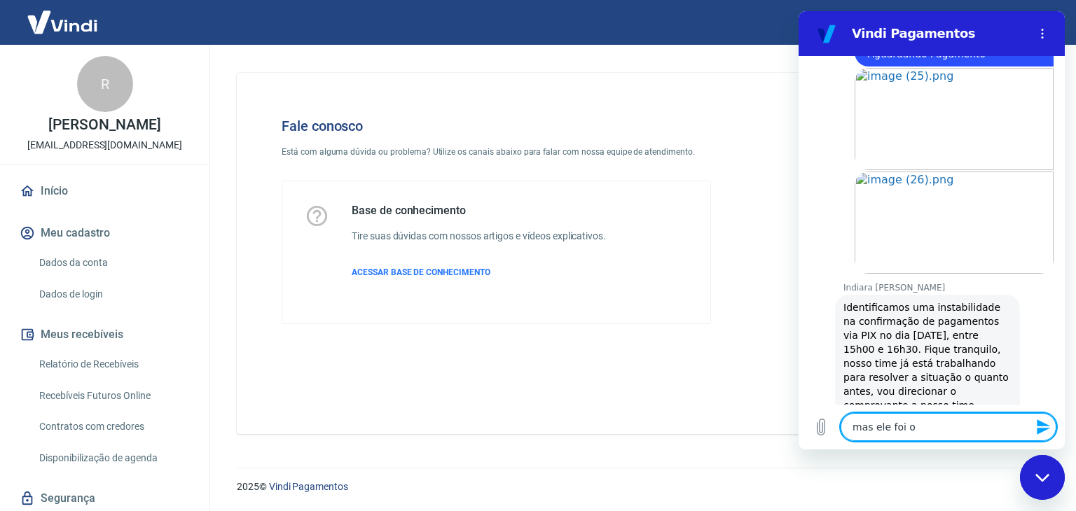
type textarea "mas ele foi"
type textarea "x"
type textarea "mas ele foi c"
type textarea "x"
type textarea "mas ele foi co"
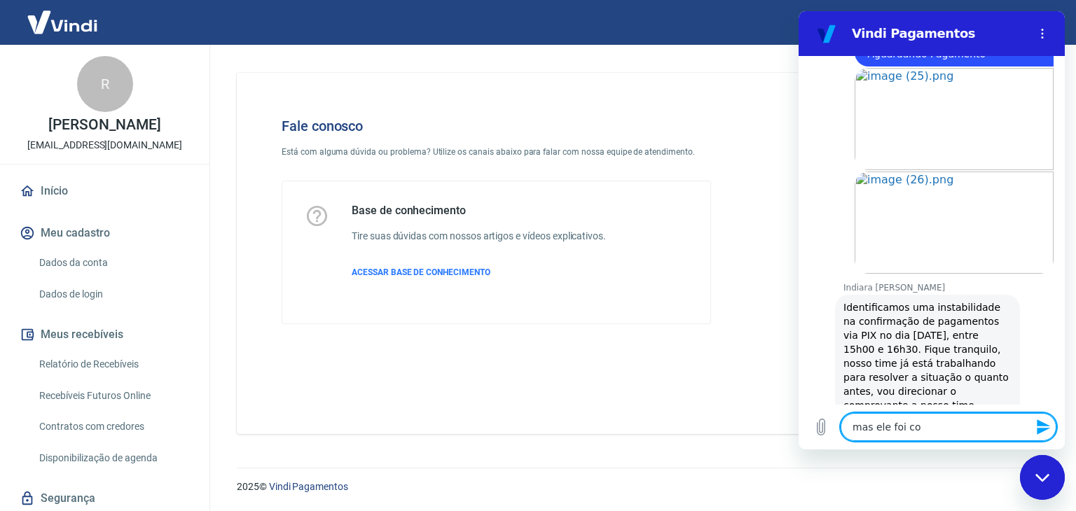
type textarea "x"
type textarea "mas ele foi con"
type textarea "x"
type textarea "mas ele foi conf"
type textarea "x"
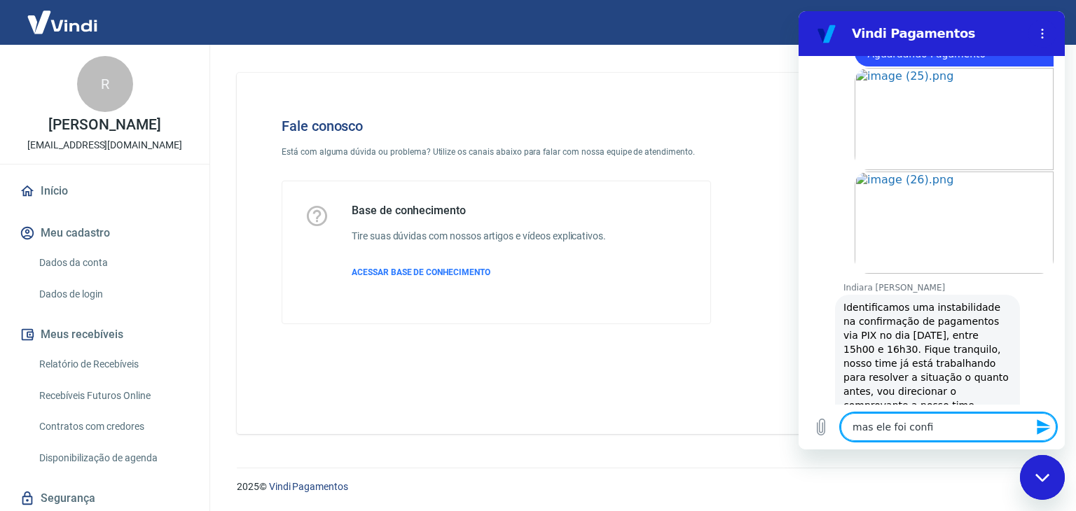
type textarea "mas ele foi confir"
type textarea "x"
type textarea "mas ele foi confirm"
type textarea "x"
type textarea "mas ele foi confirma"
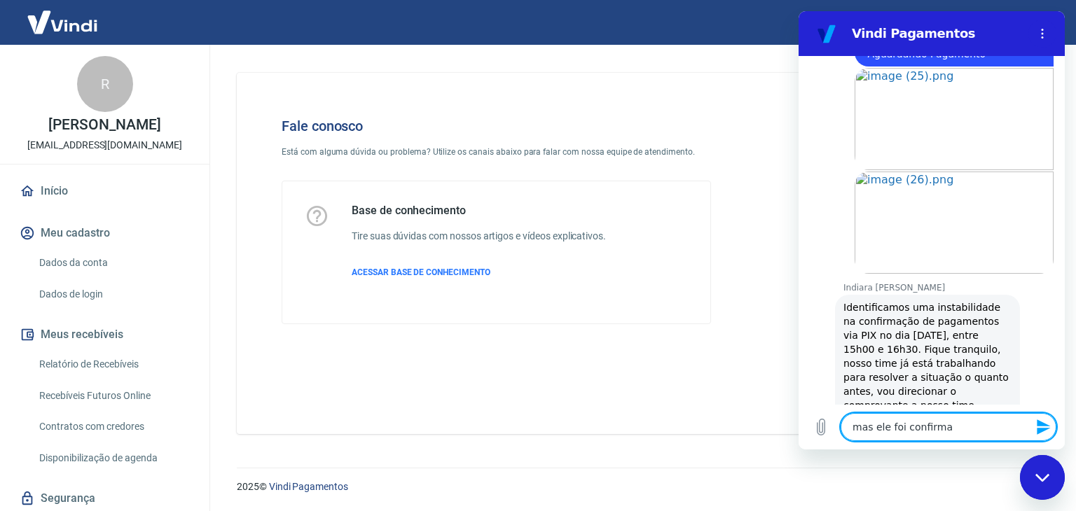
type textarea "x"
type textarea "mas ele foi confirmad"
type textarea "x"
type textarea "mas ele foi confirmado"
type textarea "x"
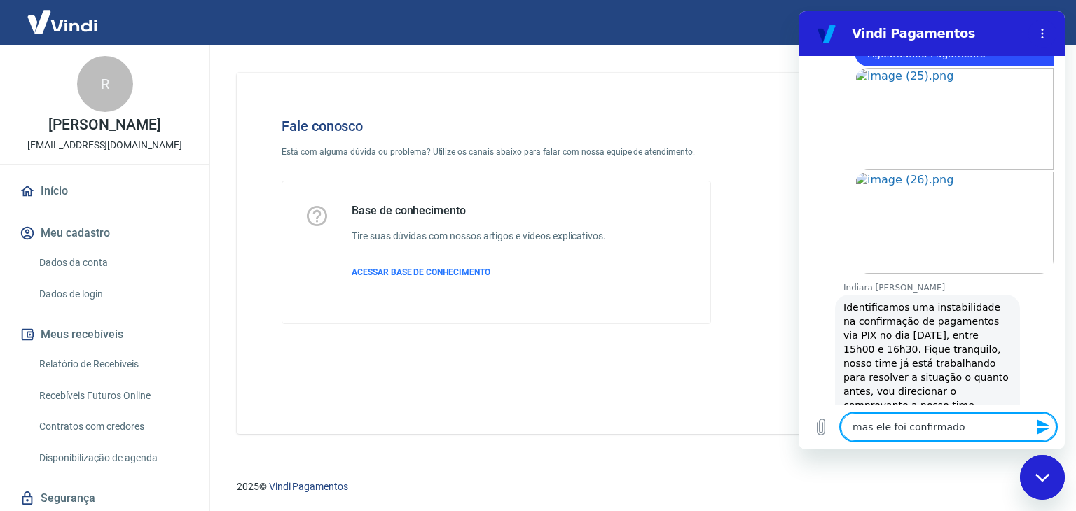
type textarea "mas ele foi confirmado"
type textarea "x"
type textarea "mas ele foi confirmado e"
type textarea "x"
type textarea "mas ele foi confirmado en"
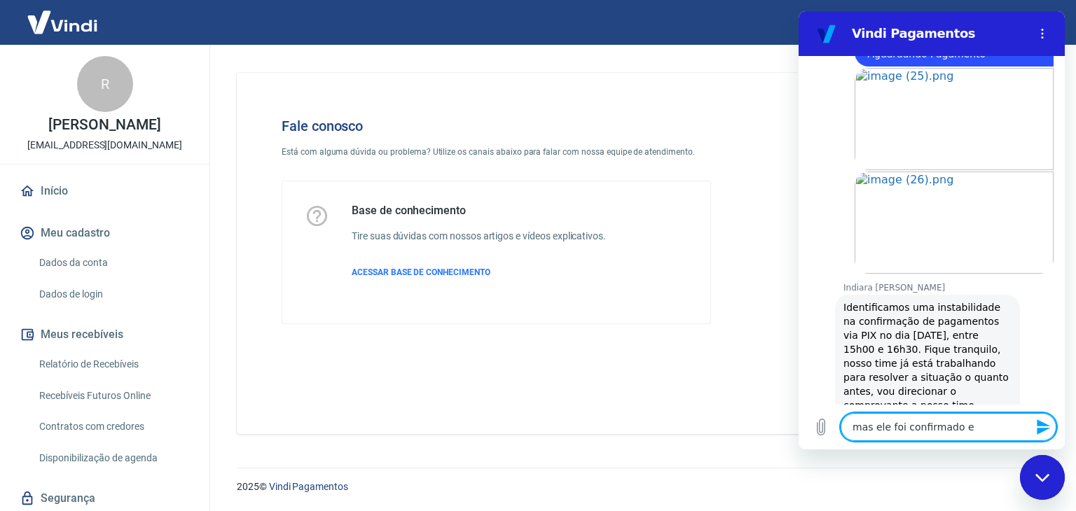
type textarea "x"
type textarea "mas ele foi confirmado ent"
type textarea "x"
type textarea "mas ele foi confirmado entã"
type textarea "x"
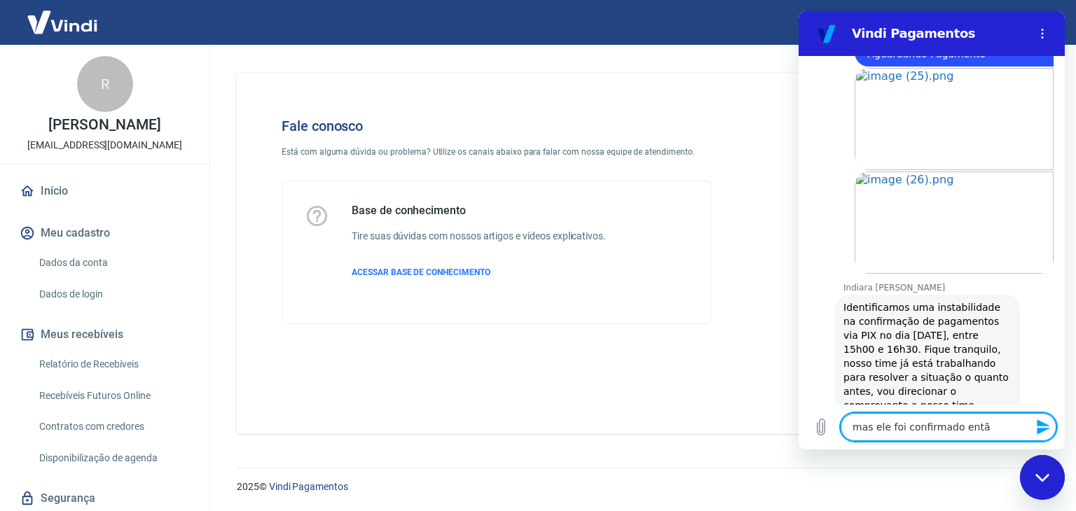
type textarea "mas ele foi confirmado então"
type textarea "x"
type textarea "mas ele foi confirmado então?"
type textarea "x"
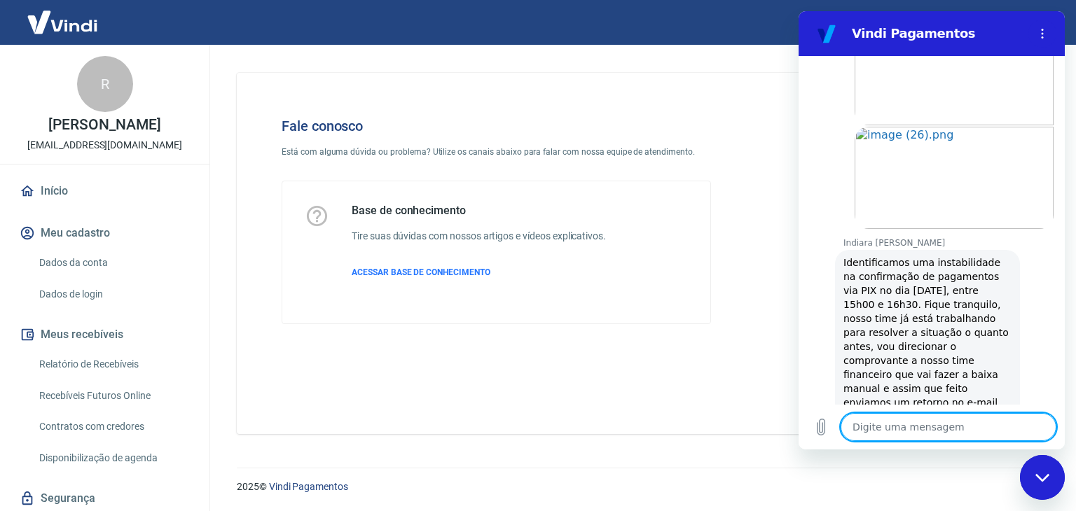
scroll to position [1837, 0]
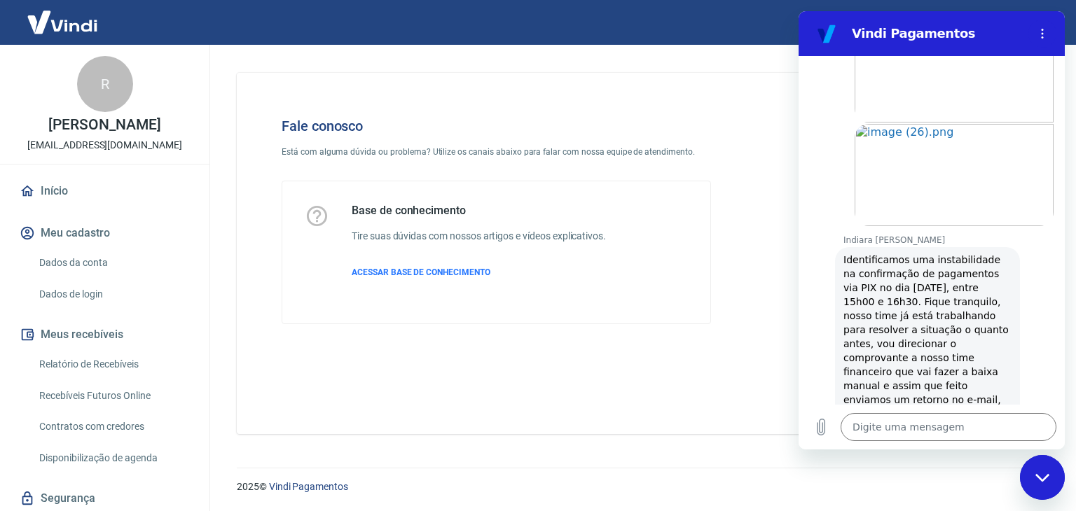
drag, startPoint x: 835, startPoint y: 172, endPoint x: 997, endPoint y: 305, distance: 209.9
click at [997, 305] on div "Indiara [PERSON_NAME] diz: Identificamos uma instabilidade na confirmação de pa…" at bounding box center [937, 336] width 255 height 181
copy span "Identificamos uma instabilidade na confirmação de pagamentos via PIX no dia [DA…"
